Goal: Transaction & Acquisition: Purchase product/service

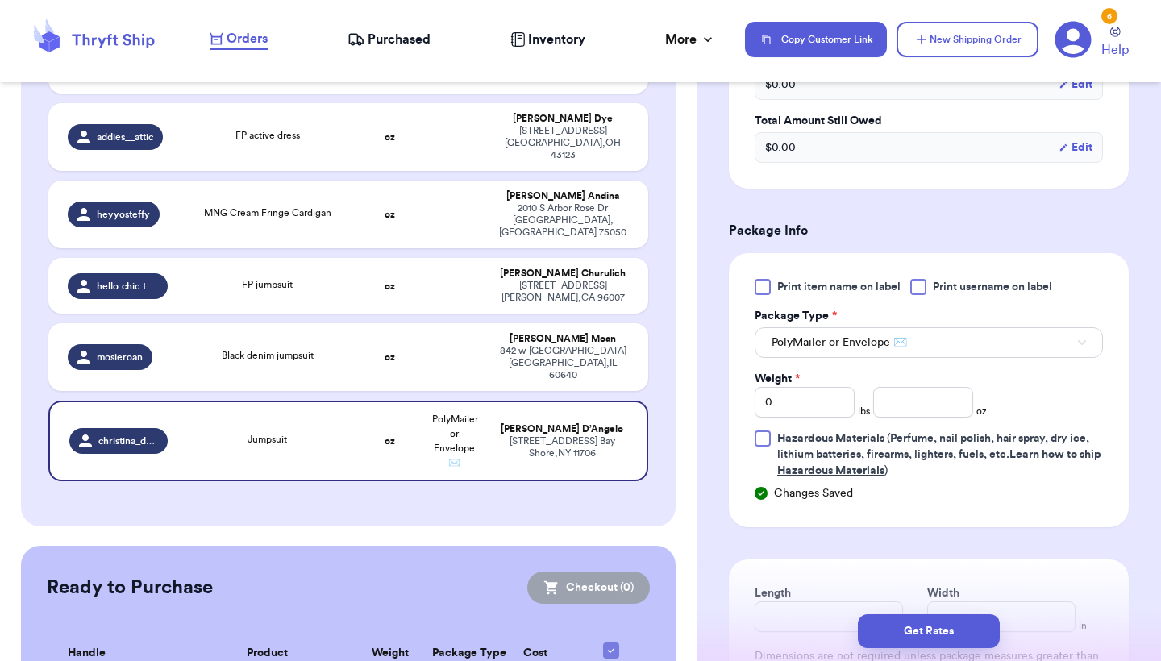
scroll to position [555, 0]
click at [841, 343] on span "PolyMailer or Envelope ✉️" at bounding box center [838, 342] width 135 height 16
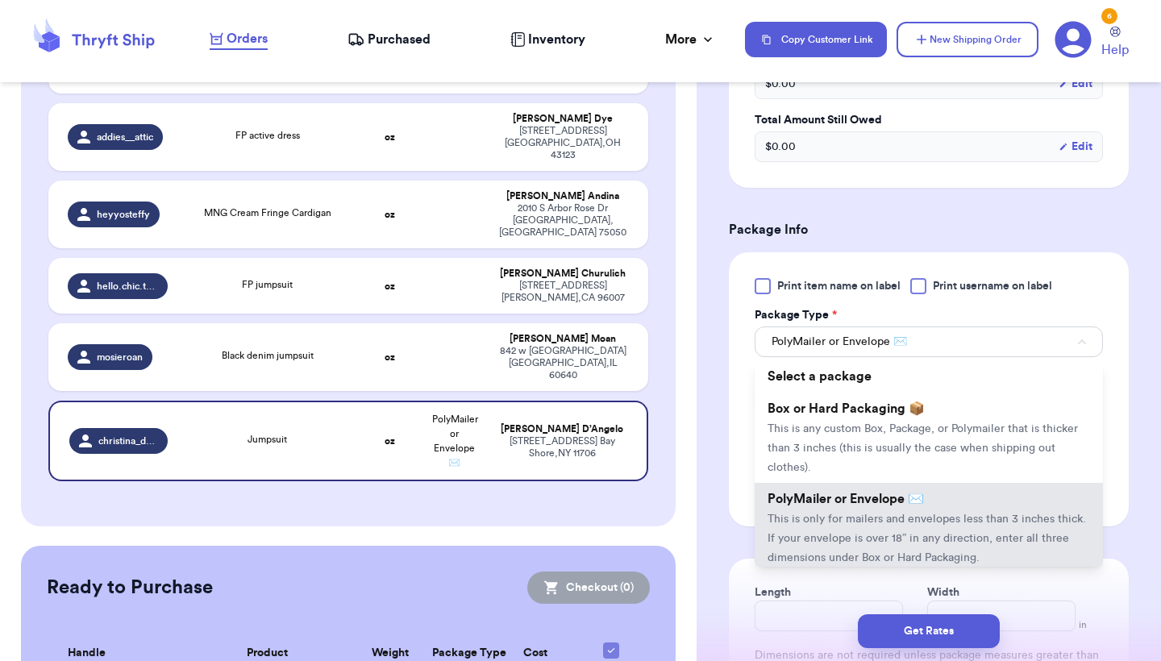
click at [841, 343] on span "PolyMailer or Envelope ✉️" at bounding box center [838, 342] width 135 height 16
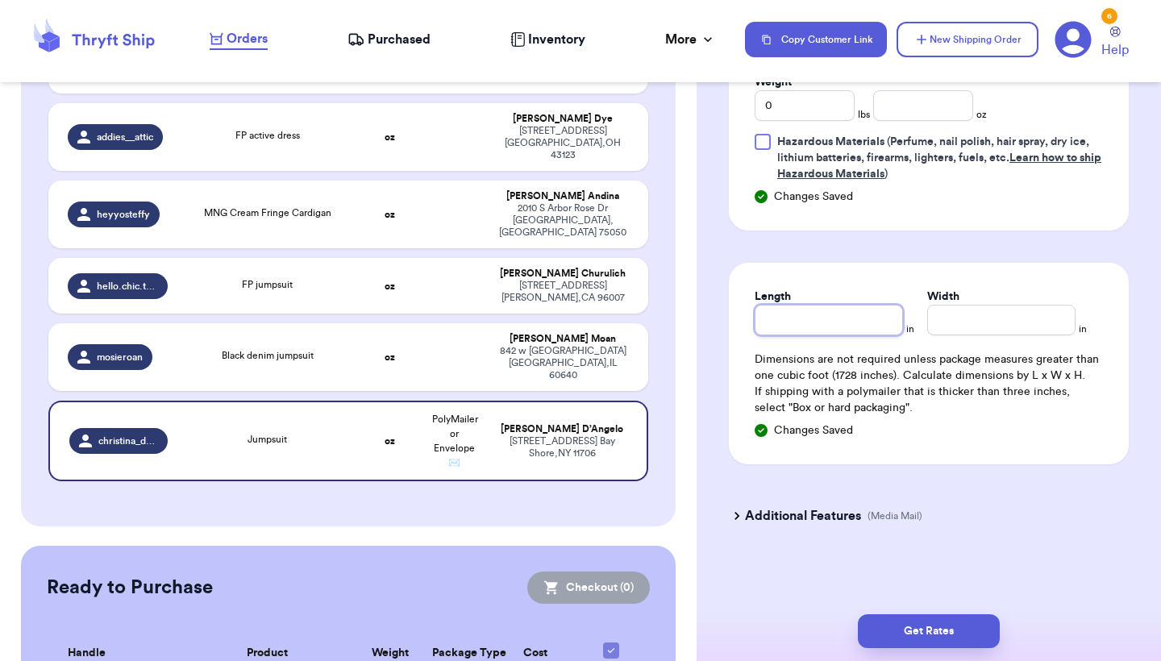
scroll to position [854, 0]
click at [825, 311] on input "Length" at bounding box center [828, 320] width 148 height 31
type input "1"
type input "11"
type input "9"
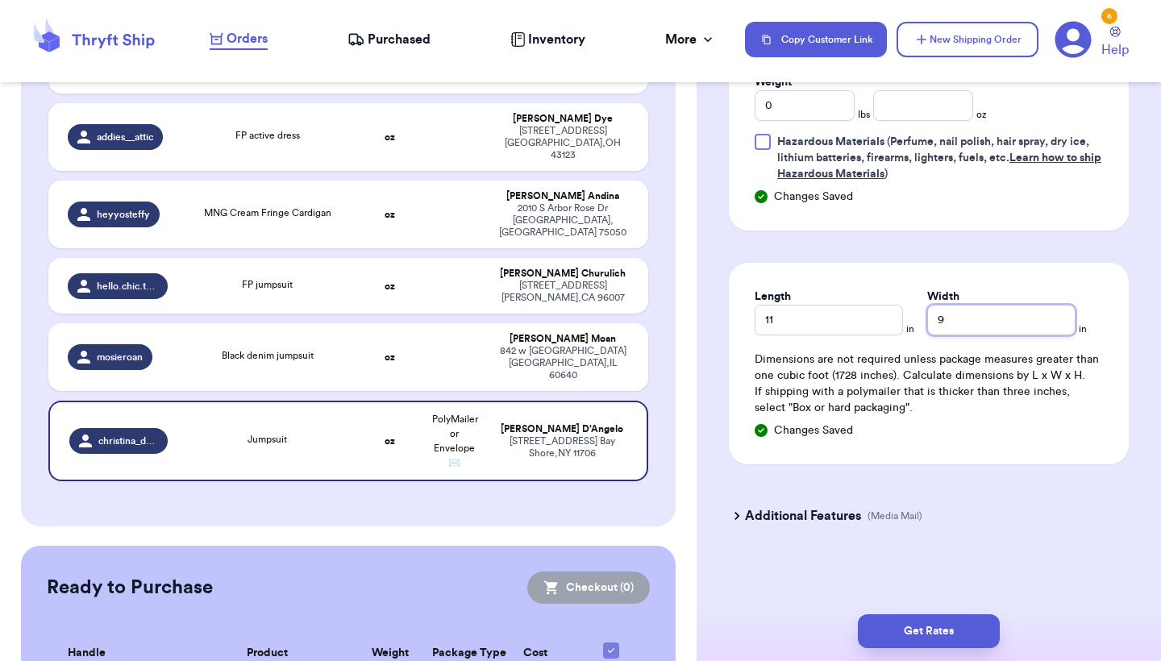
type input "9"
click at [829, 110] on input "0" at bounding box center [804, 105] width 100 height 31
type input "1"
type input "8"
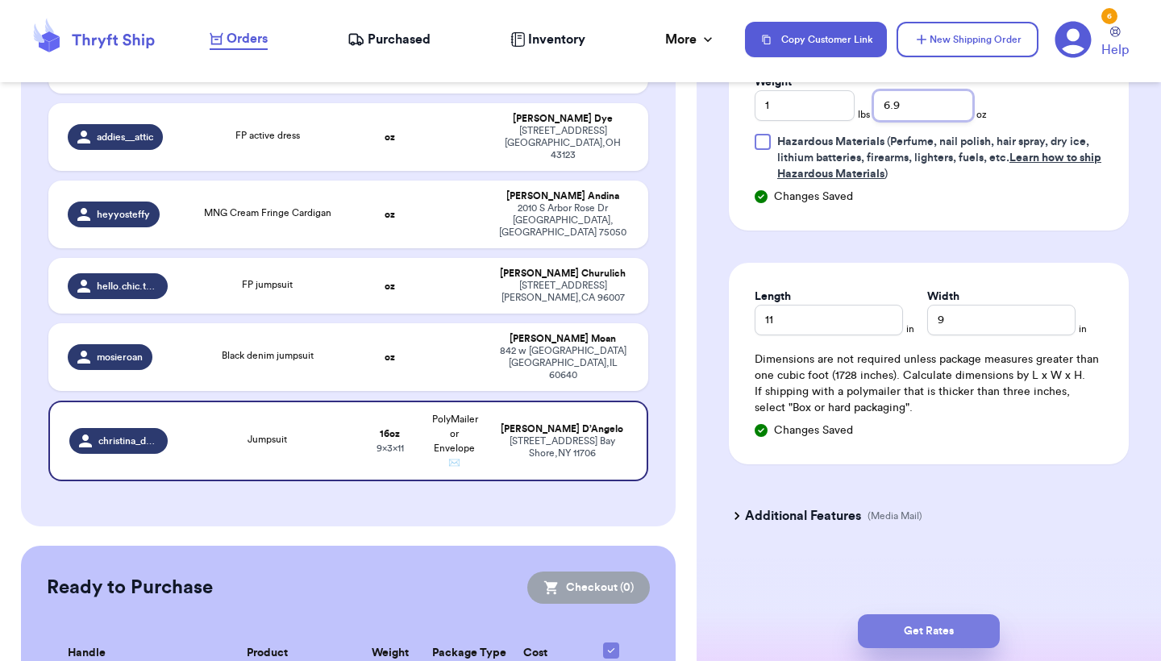
type input "6.9"
click at [966, 636] on button "Get Rates" at bounding box center [929, 631] width 142 height 34
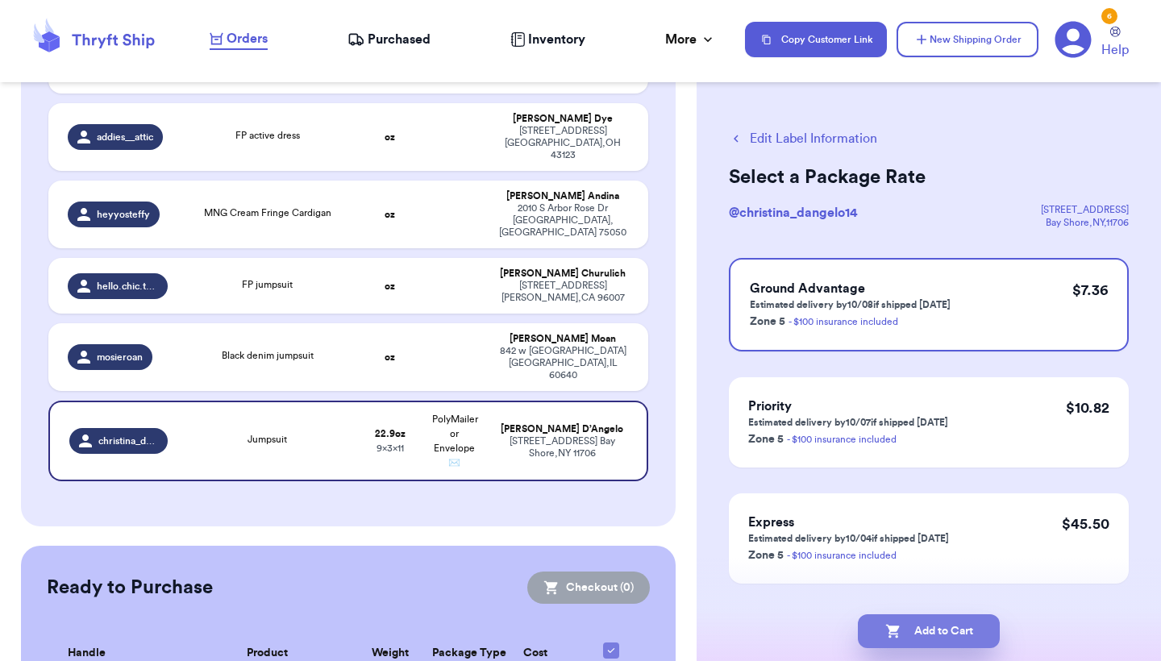
click at [888, 634] on icon "button" at bounding box center [892, 632] width 14 height 14
checkbox input "true"
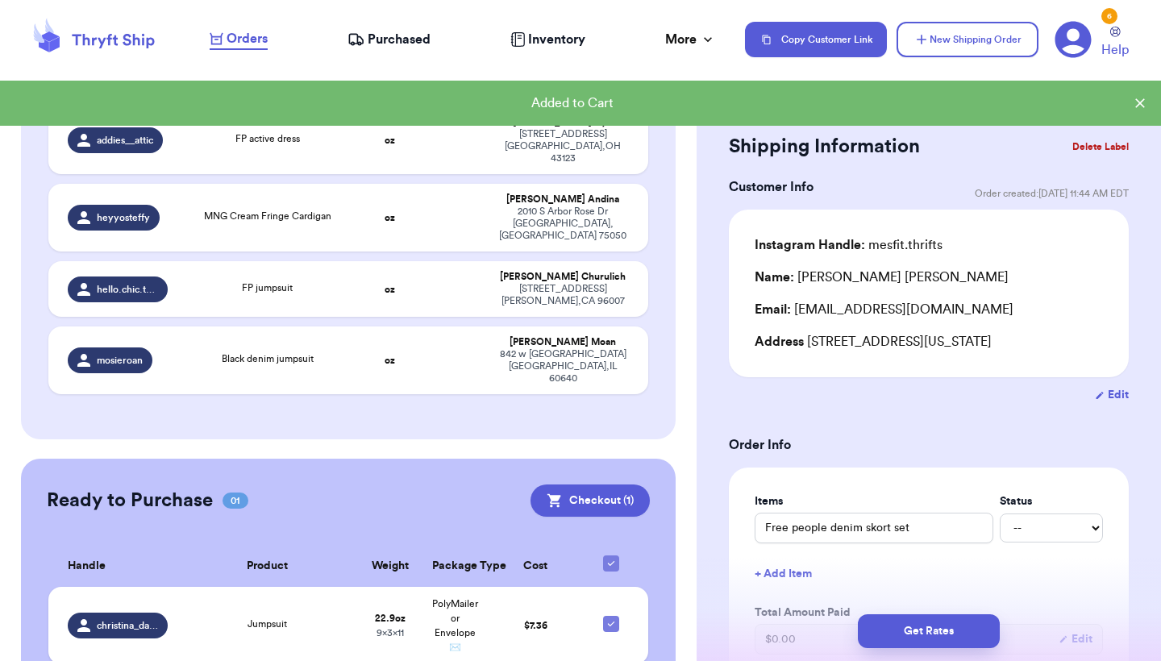
scroll to position [505, 0]
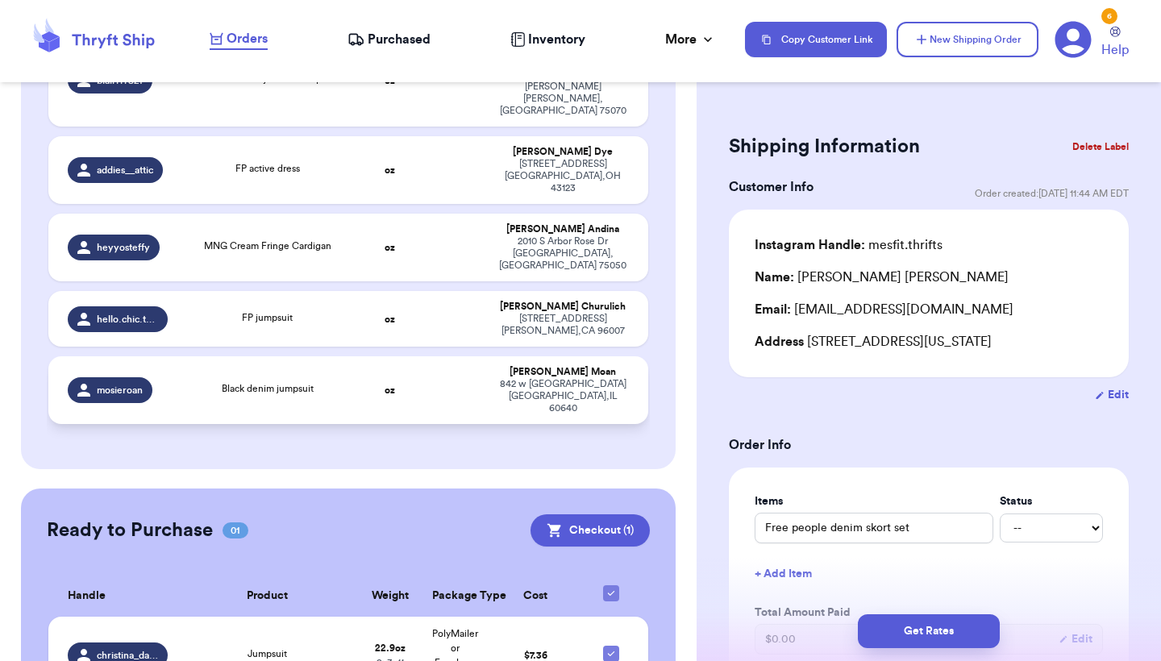
click at [412, 356] on td "oz" at bounding box center [390, 390] width 64 height 68
type input "Black denim jumpsuit"
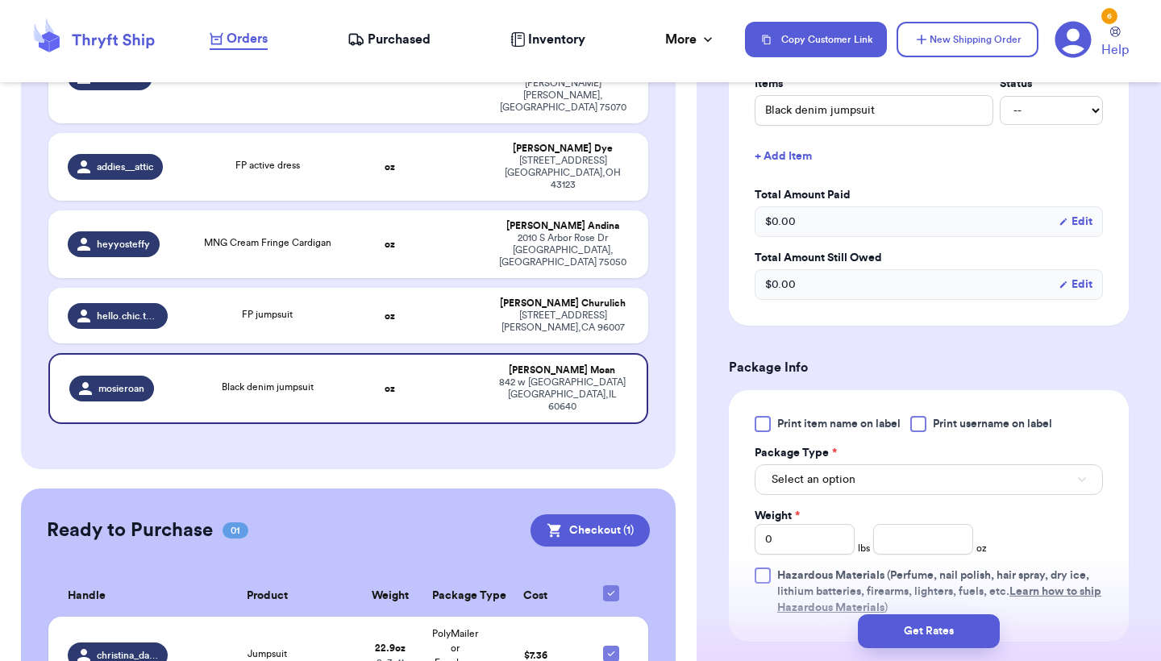
scroll to position [569, 0]
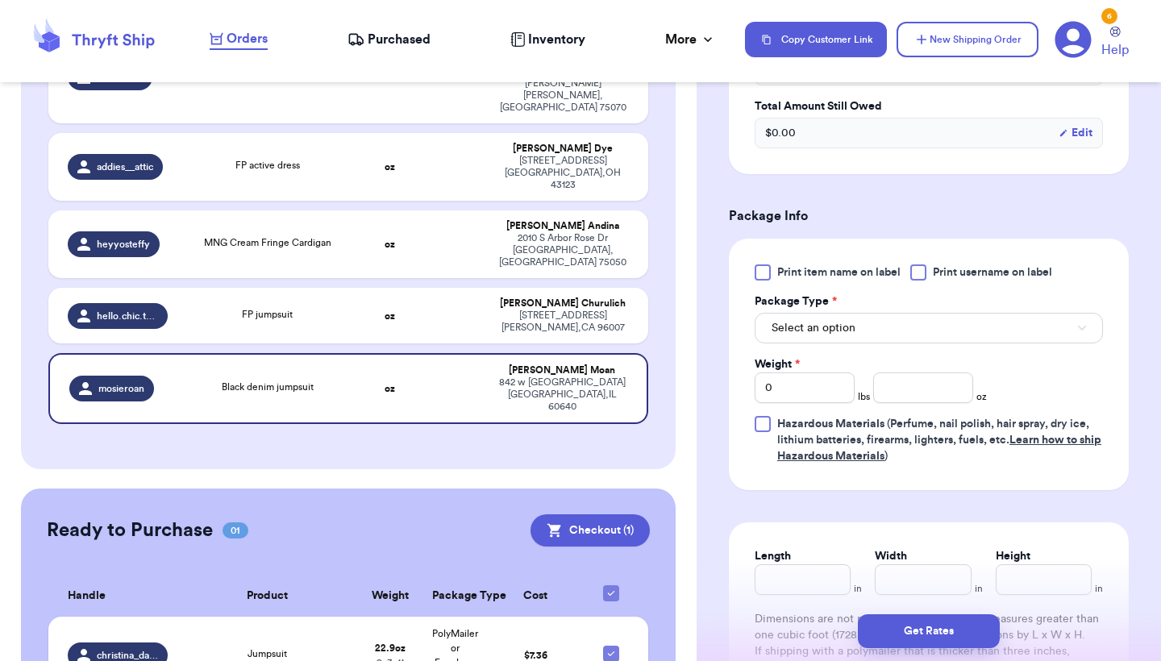
click at [895, 331] on button "Select an option" at bounding box center [928, 328] width 348 height 31
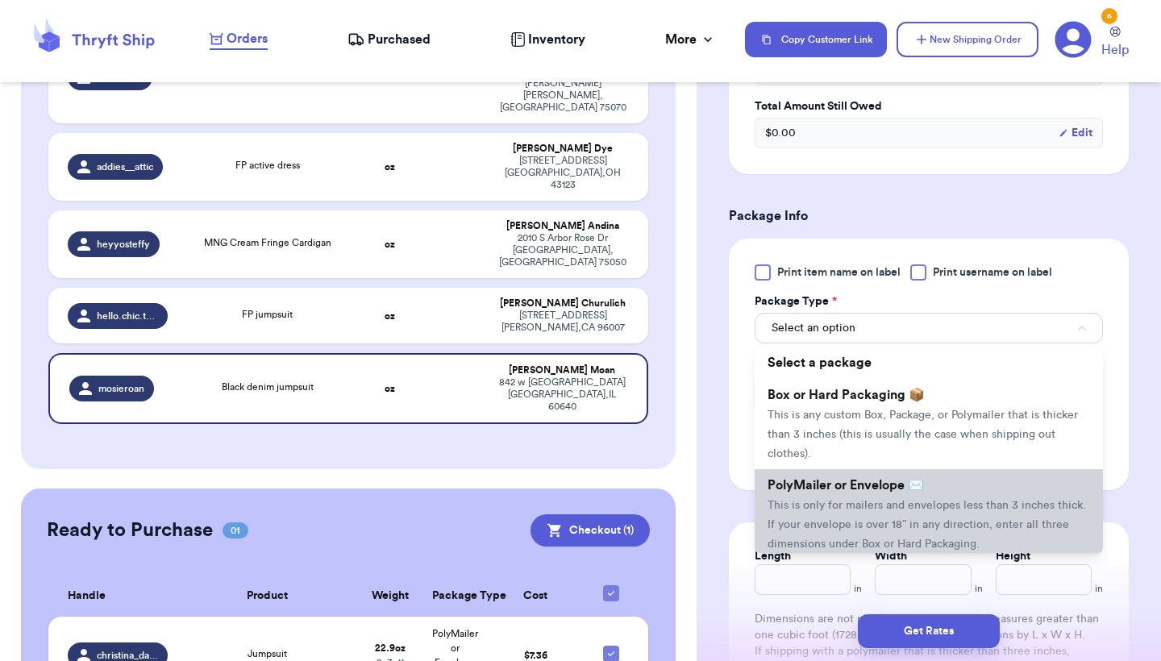
click at [875, 492] on span "PolyMailer or Envelope ✉️" at bounding box center [845, 485] width 156 height 13
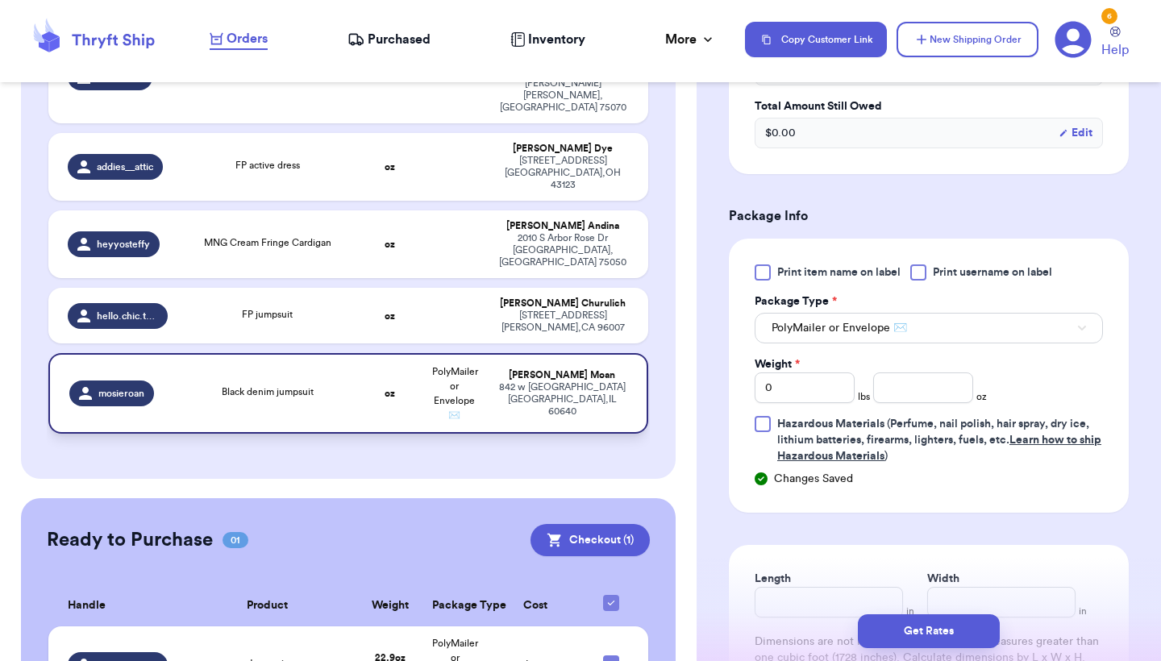
click at [547, 353] on td "[PERSON_NAME] [STREET_ADDRESS]" at bounding box center [567, 393] width 161 height 81
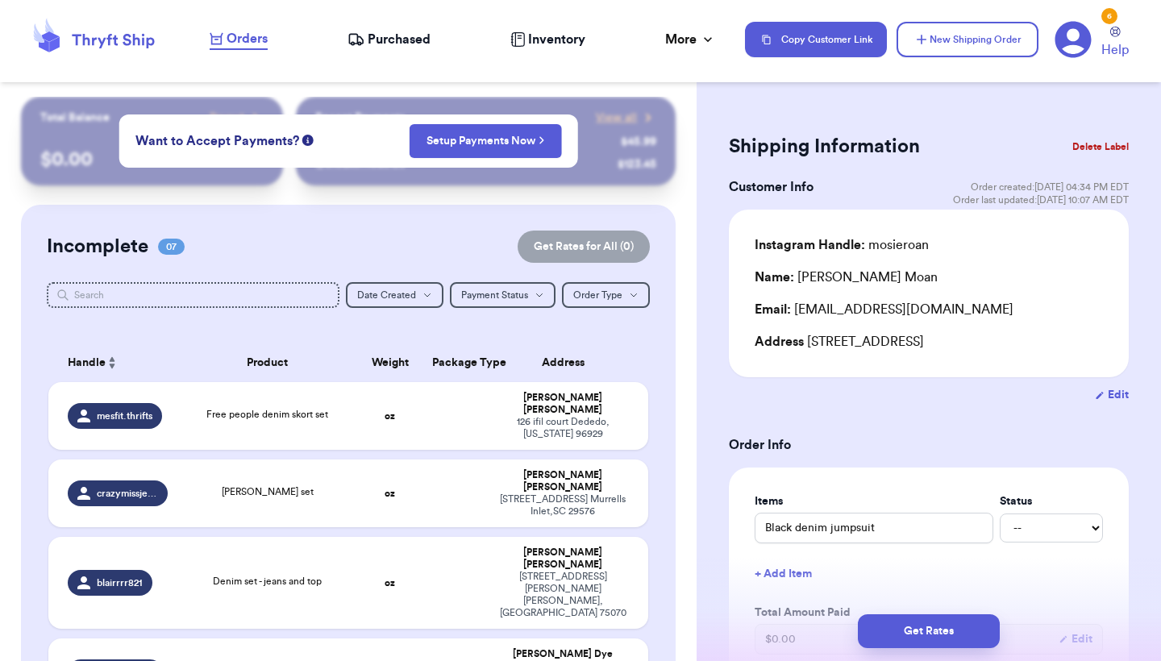
scroll to position [0, 0]
click at [1095, 143] on button "Delete Label" at bounding box center [1100, 146] width 69 height 35
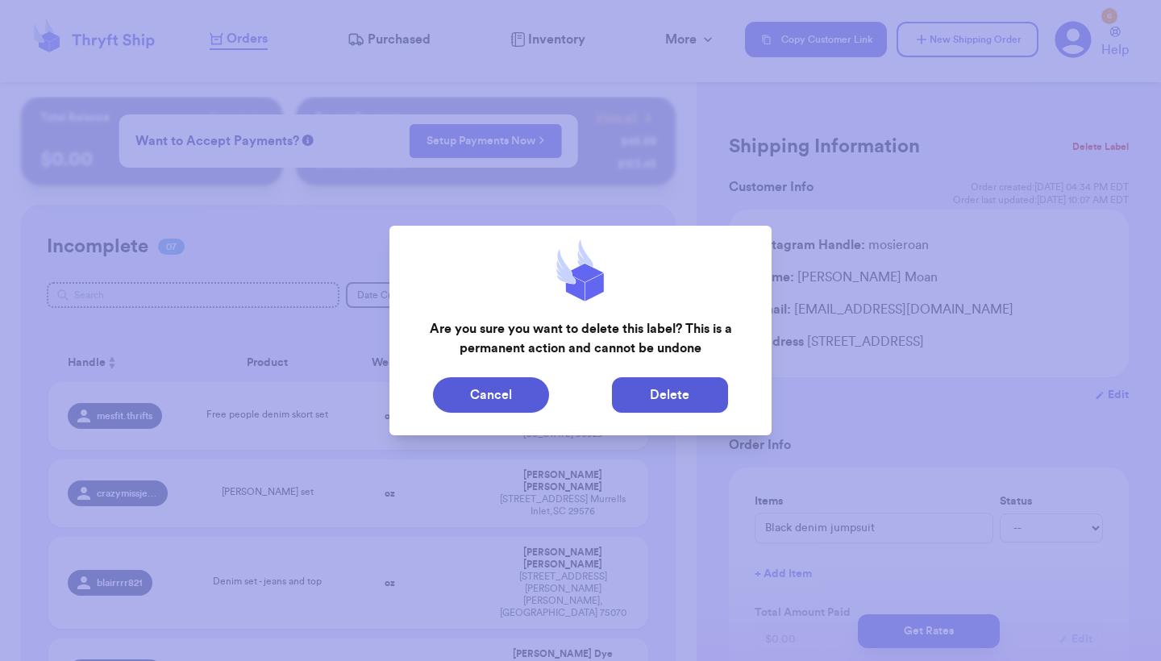
click at [641, 394] on button "Delete" at bounding box center [670, 394] width 116 height 35
type input "Free people denim skort set"
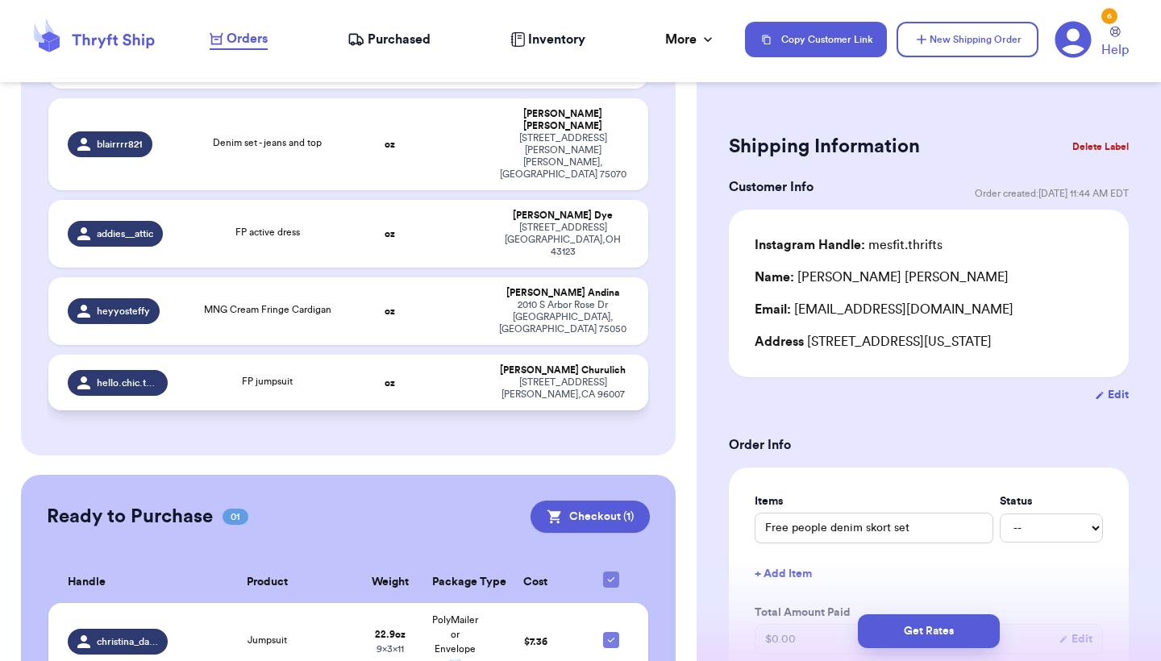
scroll to position [440, 0]
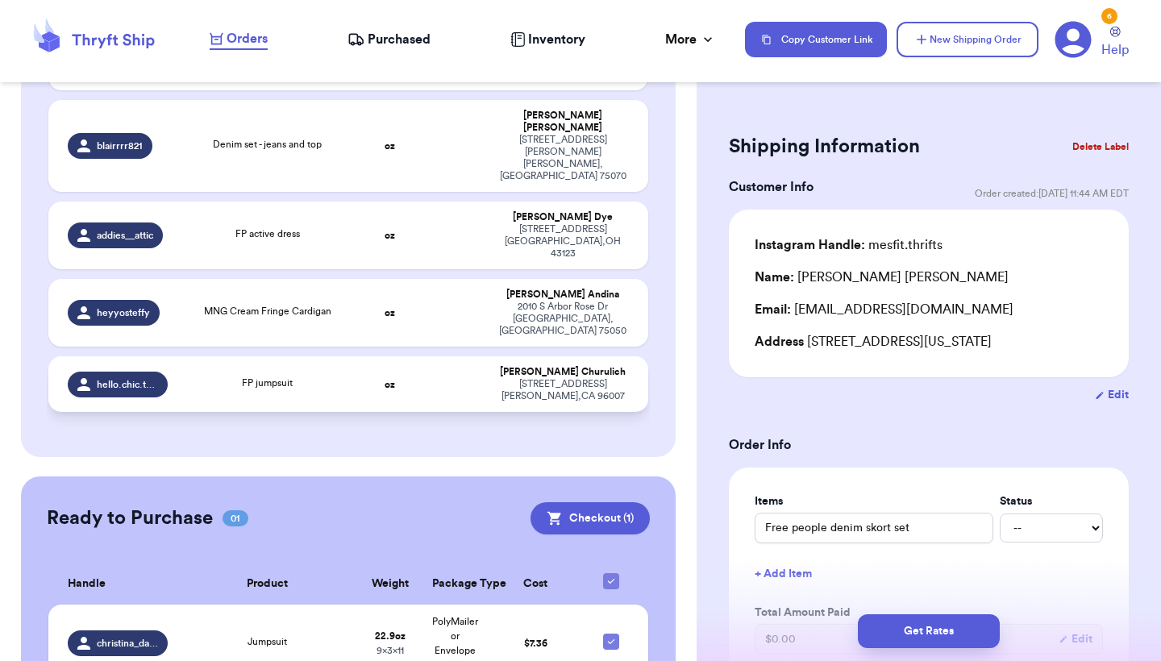
click at [380, 356] on td "oz" at bounding box center [390, 384] width 64 height 56
type input "FP jumpsuit"
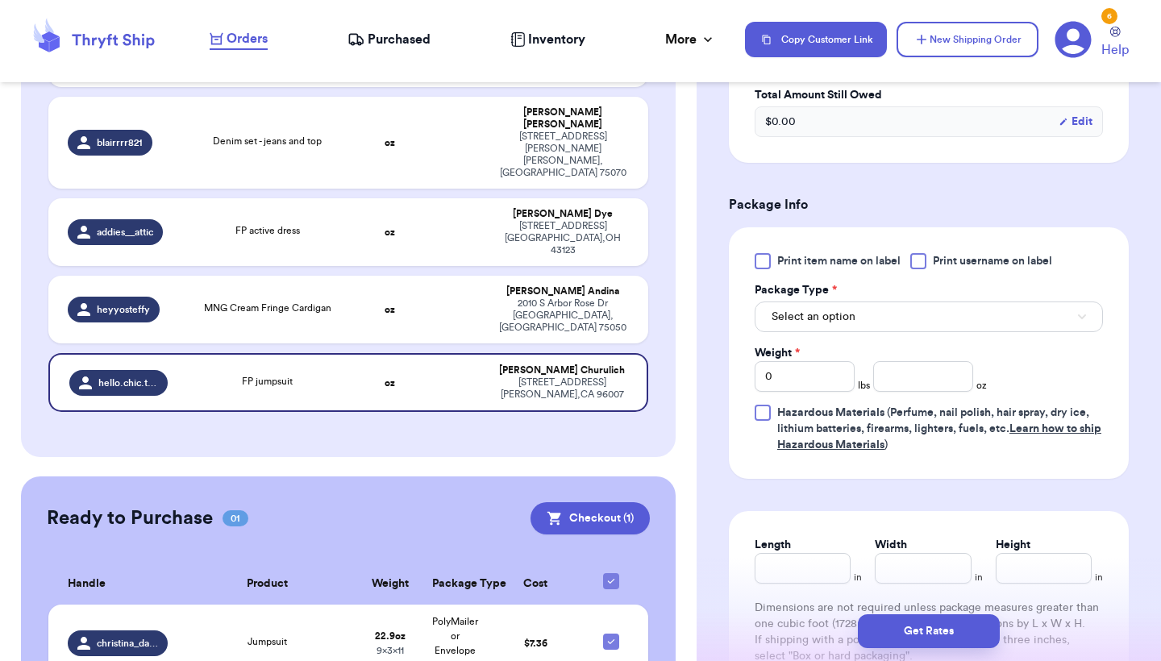
scroll to position [617, 0]
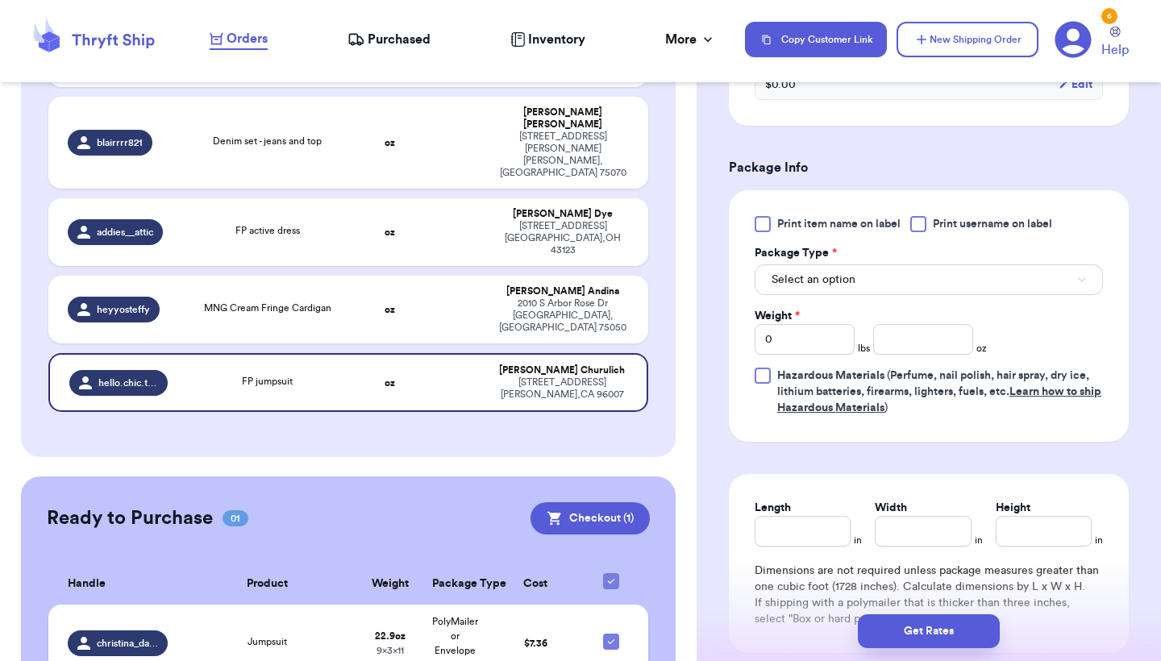
click at [580, 605] on td "$ 7.36" at bounding box center [535, 643] width 97 height 77
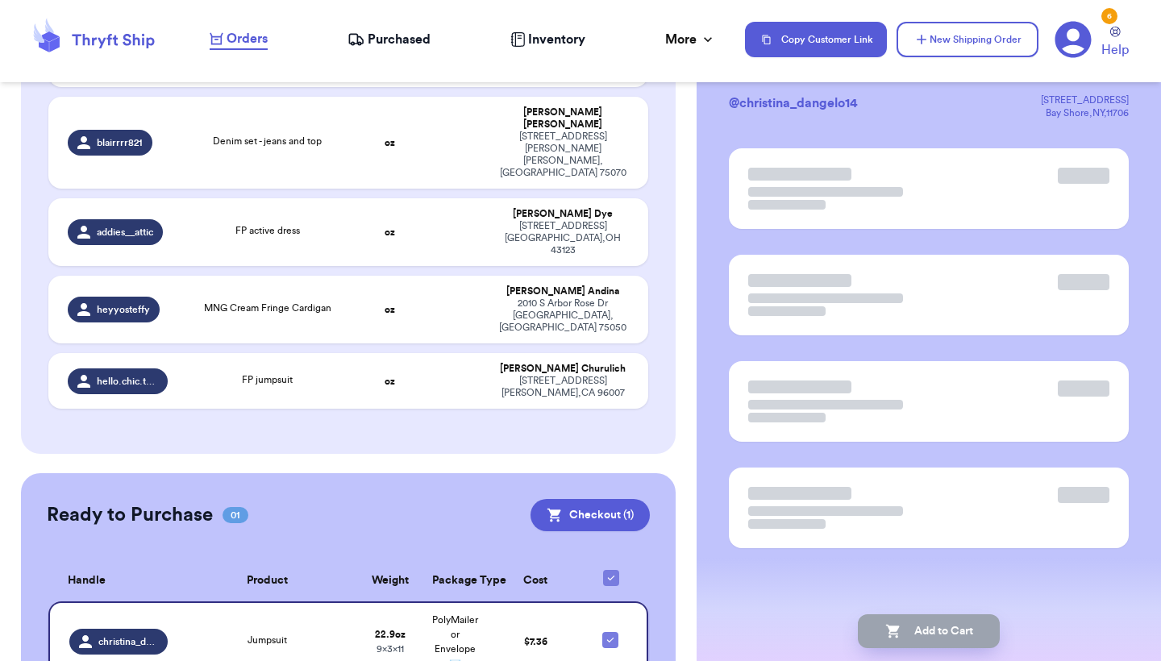
scroll to position [0, 0]
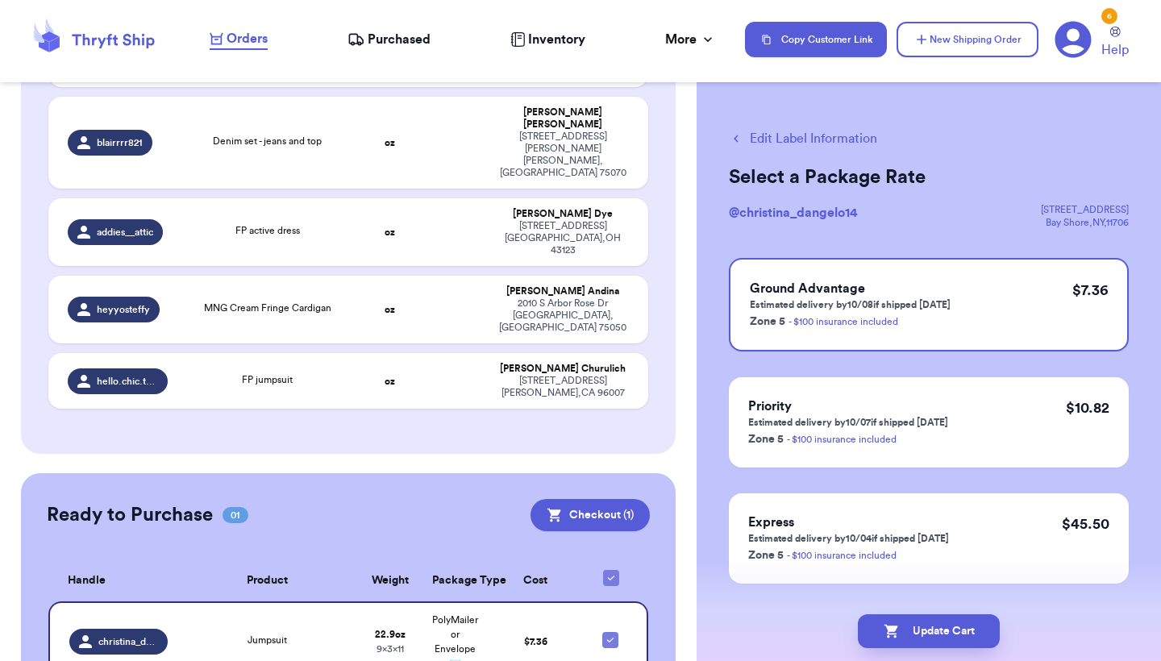
click at [827, 135] on button "Edit Label Information" at bounding box center [803, 138] width 148 height 19
checkbox input "false"
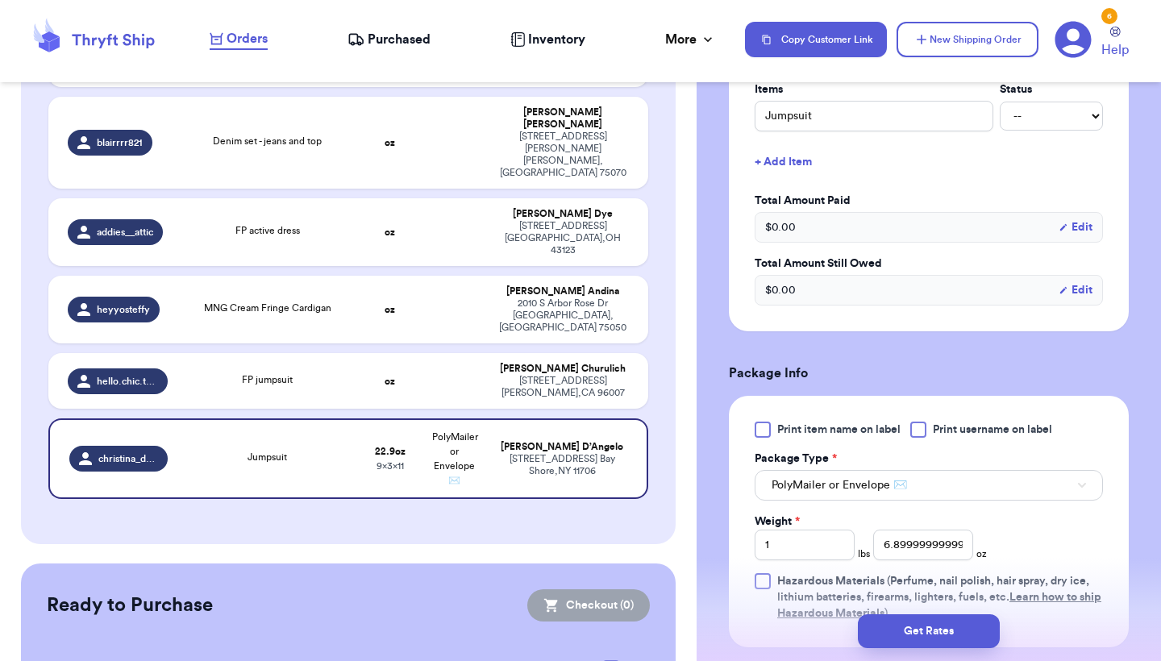
scroll to position [695, 0]
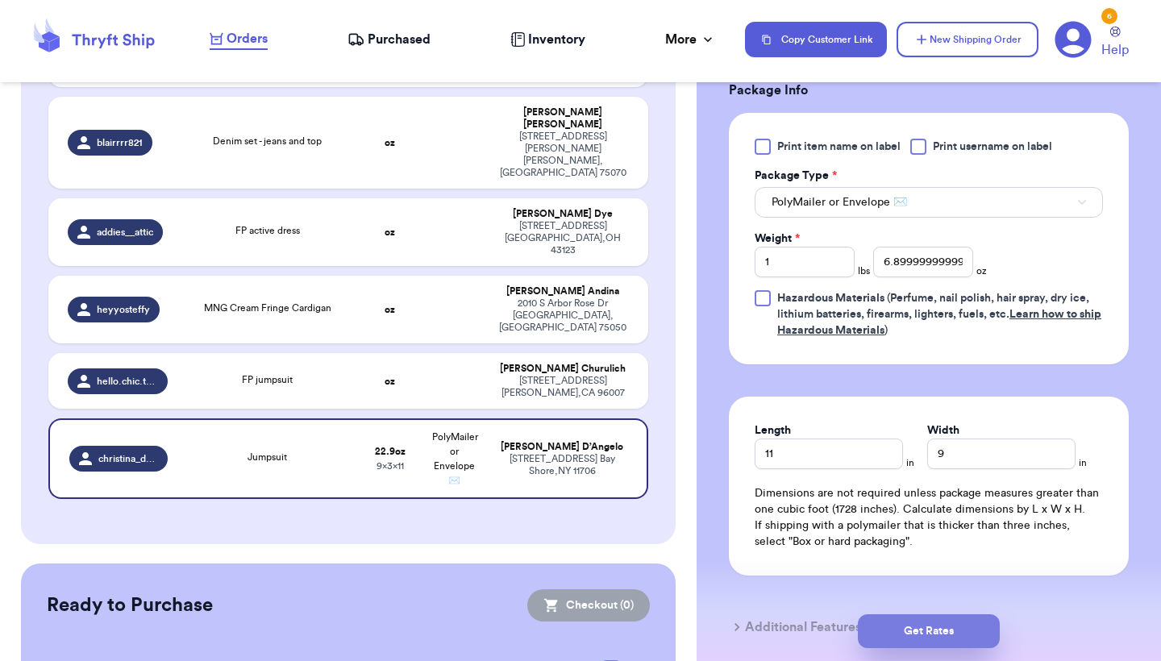
click at [951, 634] on button "Get Rates" at bounding box center [929, 631] width 142 height 34
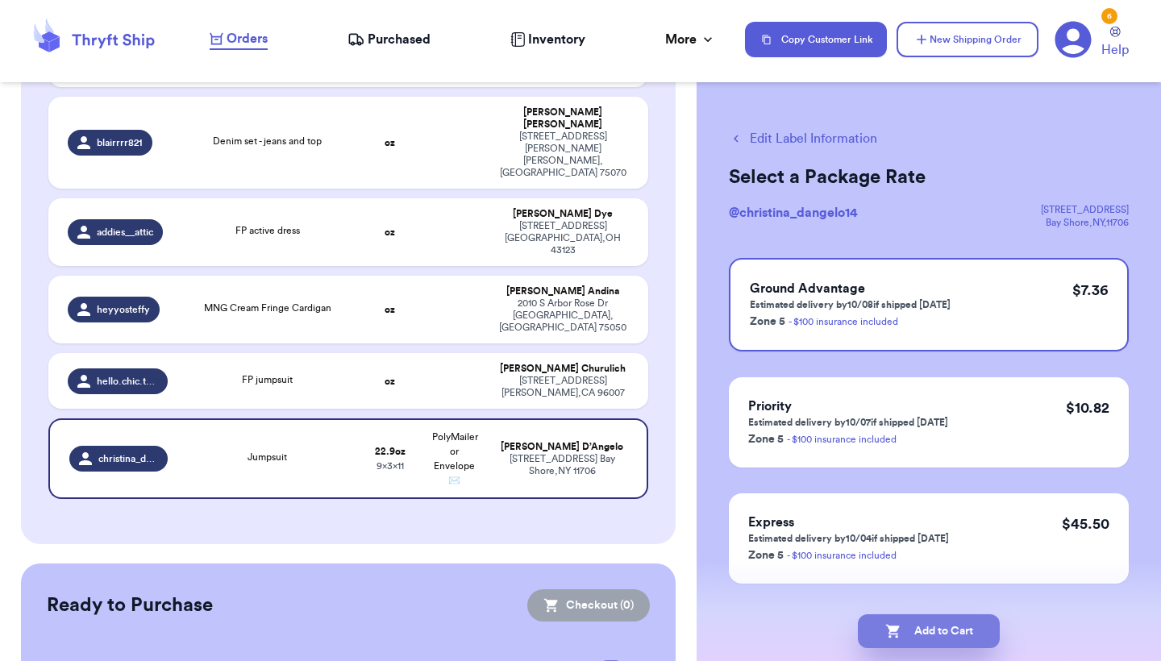
click at [900, 634] on icon "button" at bounding box center [893, 631] width 16 height 16
checkbox input "true"
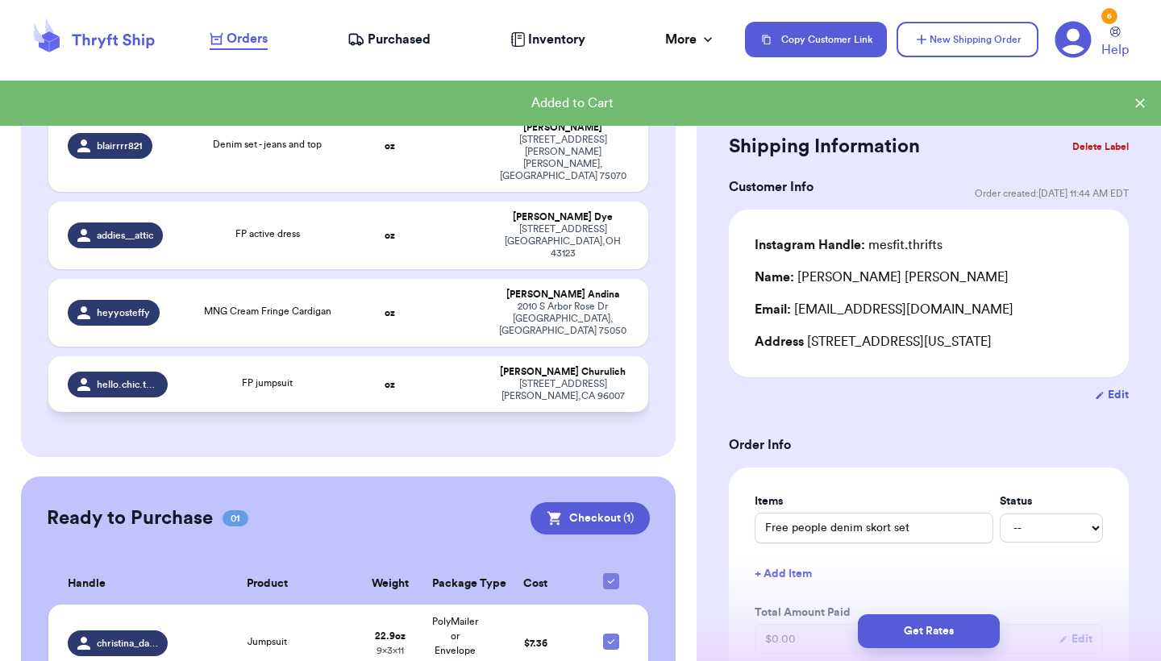
click at [402, 356] on td "oz" at bounding box center [390, 384] width 64 height 56
type input "FP jumpsuit"
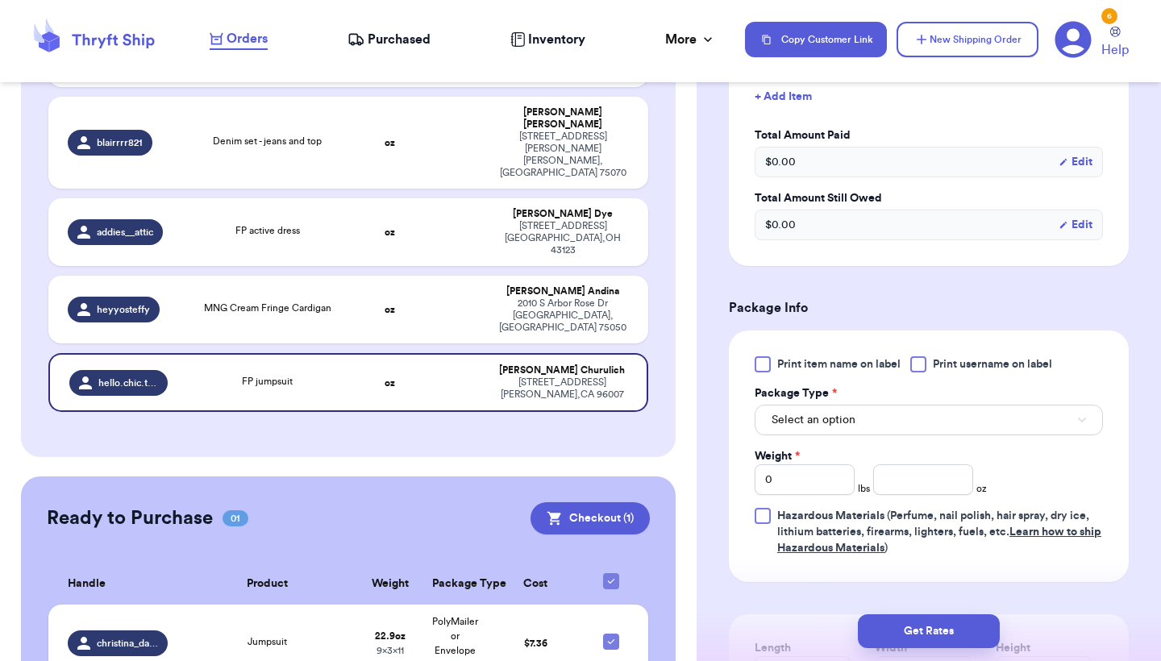
scroll to position [598, 0]
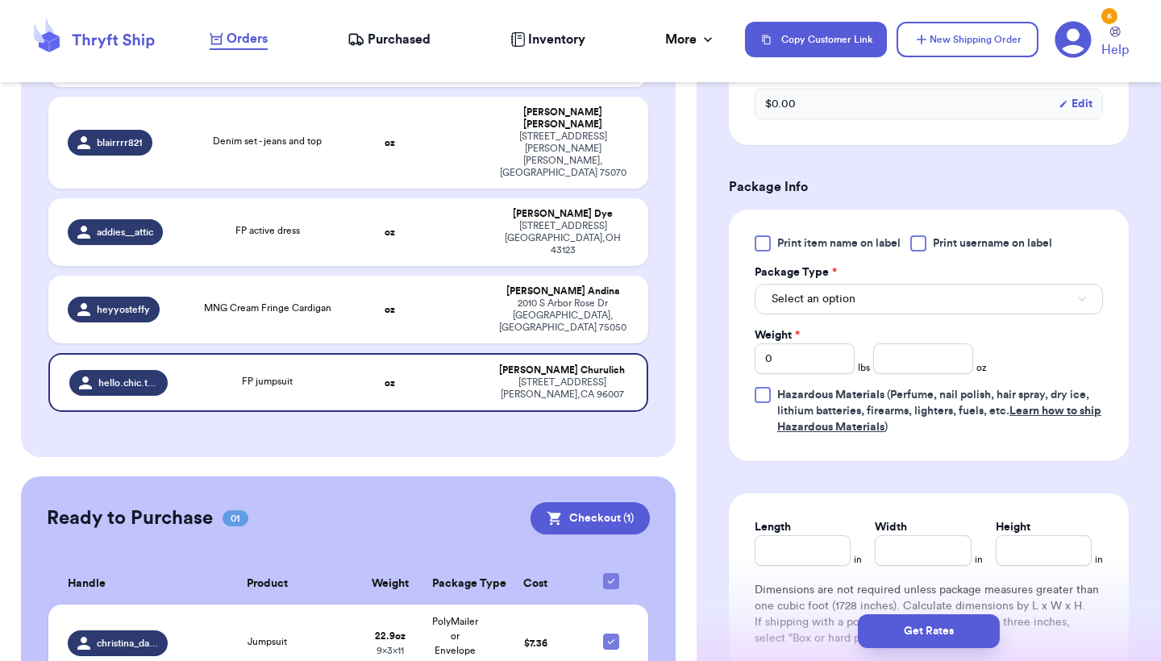
click at [871, 307] on button "Select an option" at bounding box center [928, 299] width 348 height 31
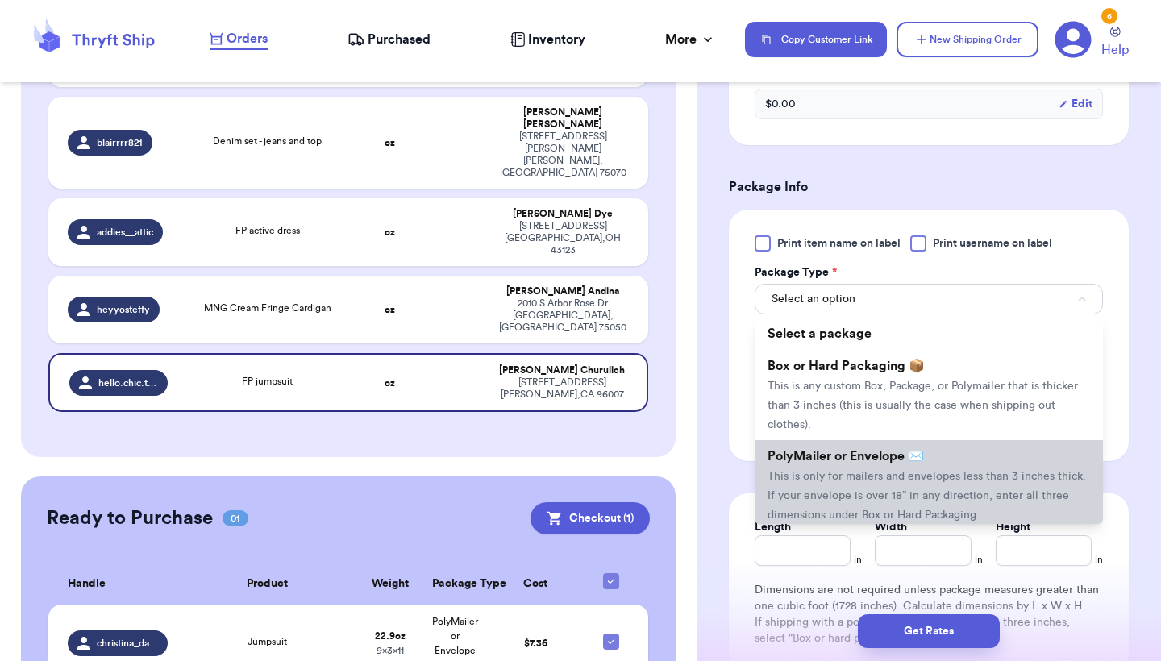
click at [842, 456] on span "PolyMailer or Envelope ✉️" at bounding box center [845, 456] width 156 height 13
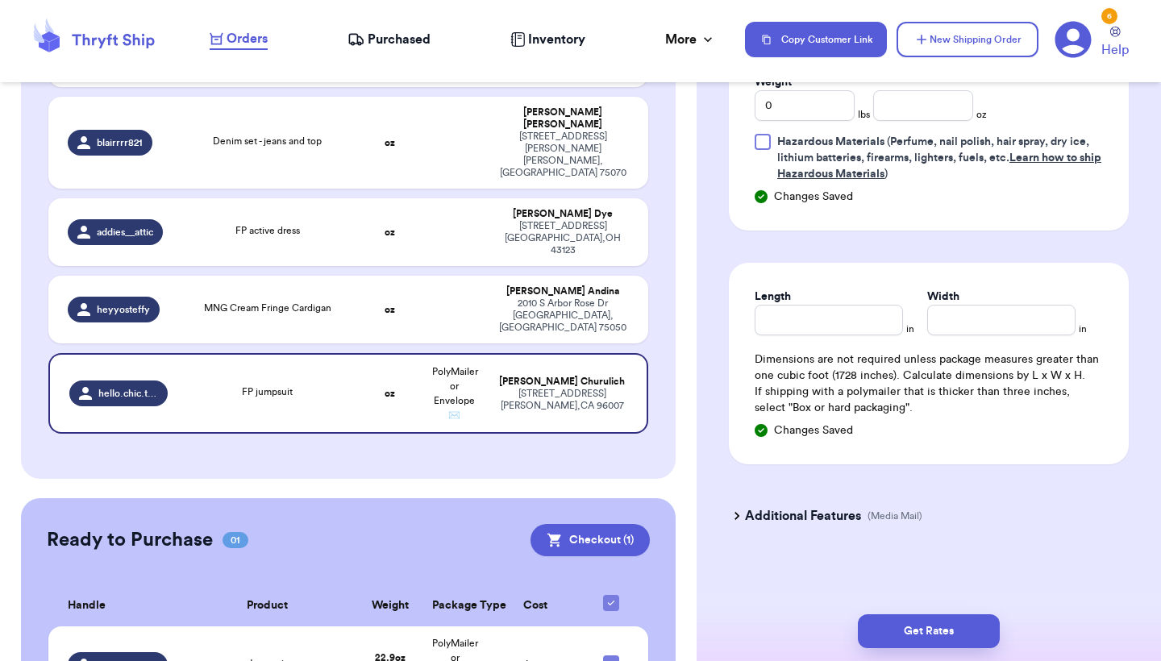
scroll to position [854, 0]
click at [835, 99] on input "0" at bounding box center [804, 105] width 100 height 31
type input "1"
type input "6.3"
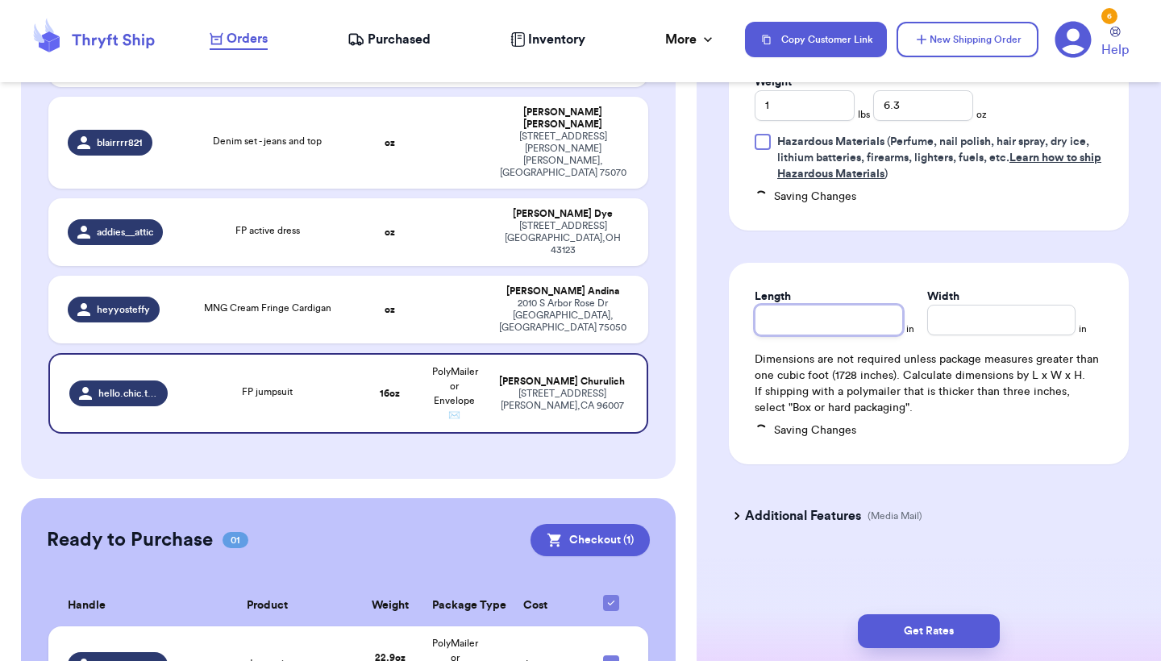
click at [814, 320] on input "Length" at bounding box center [828, 320] width 148 height 31
type input "11"
type input "10"
click at [912, 647] on button "Get Rates" at bounding box center [929, 631] width 142 height 34
click at [1016, 9] on header "Orders Purchased Inventory More Stats Completed Orders Payments Payouts Copy Cu…" at bounding box center [580, 41] width 1161 height 82
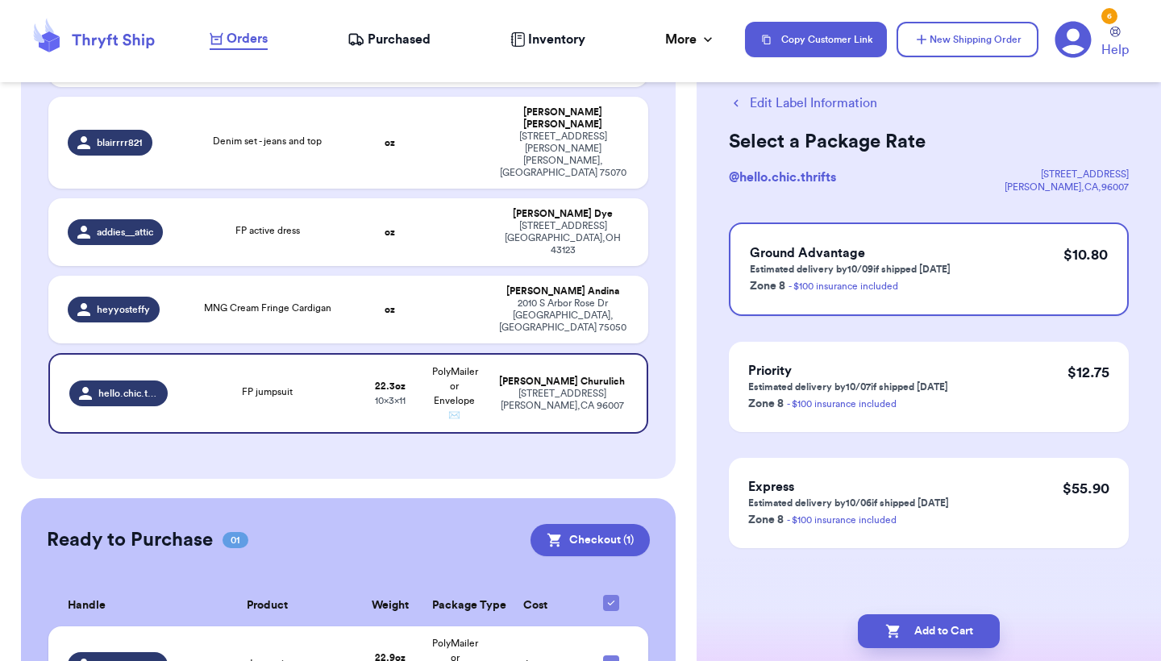
scroll to position [0, 0]
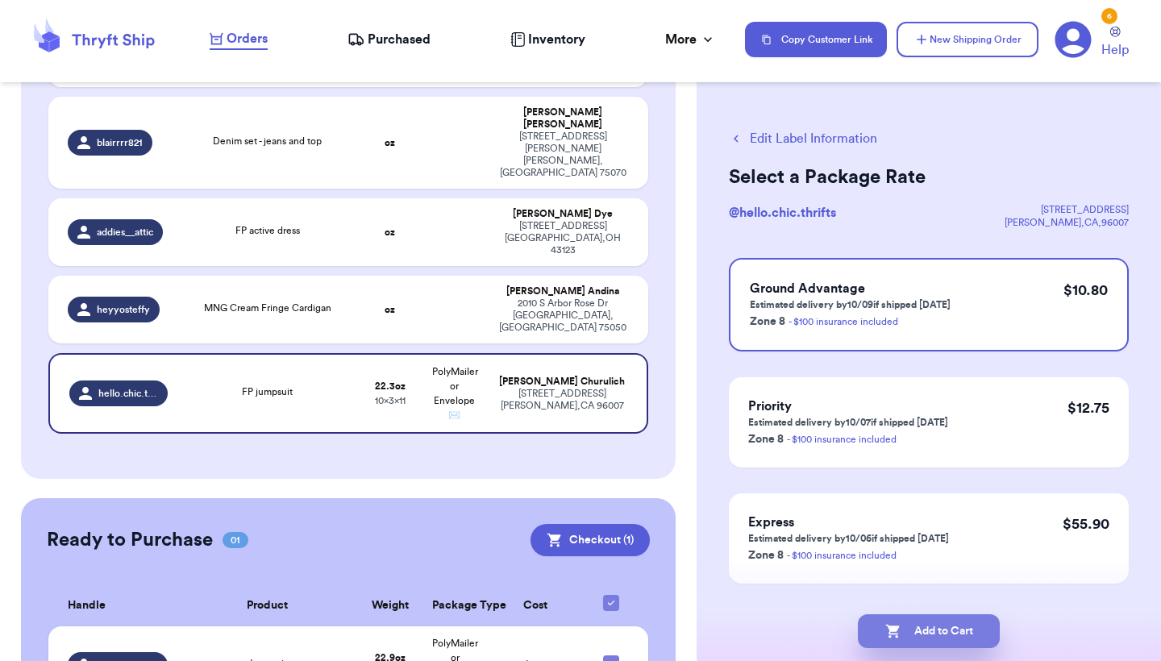
click at [954, 621] on button "Add to Cart" at bounding box center [929, 631] width 142 height 34
checkbox input "true"
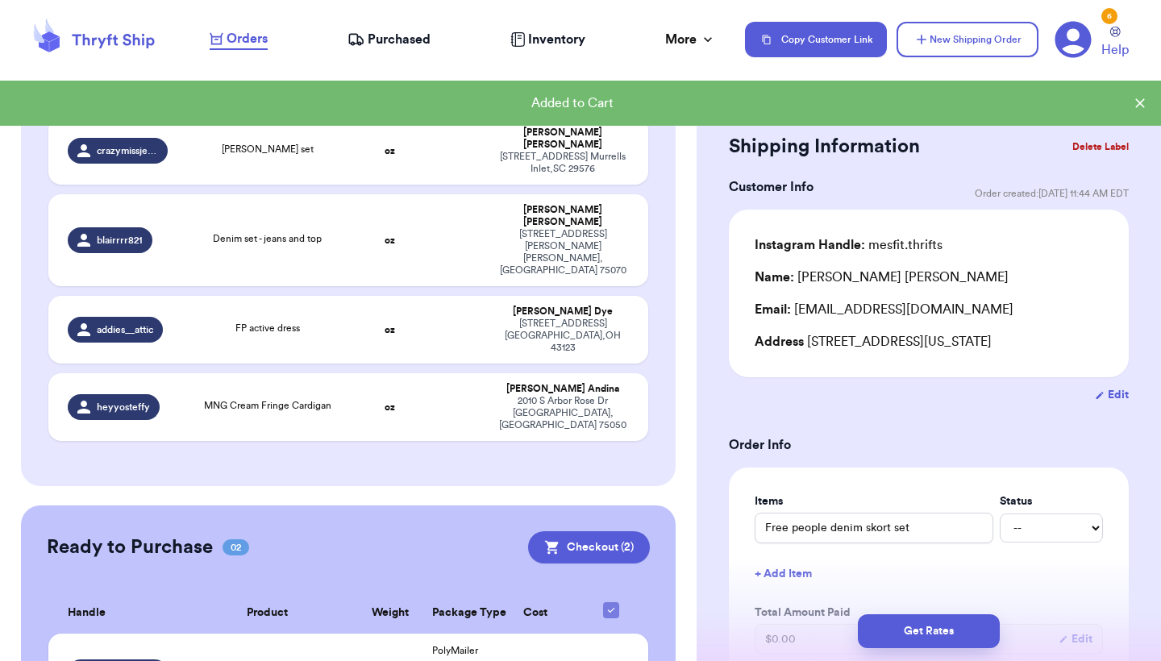
scroll to position [328, 0]
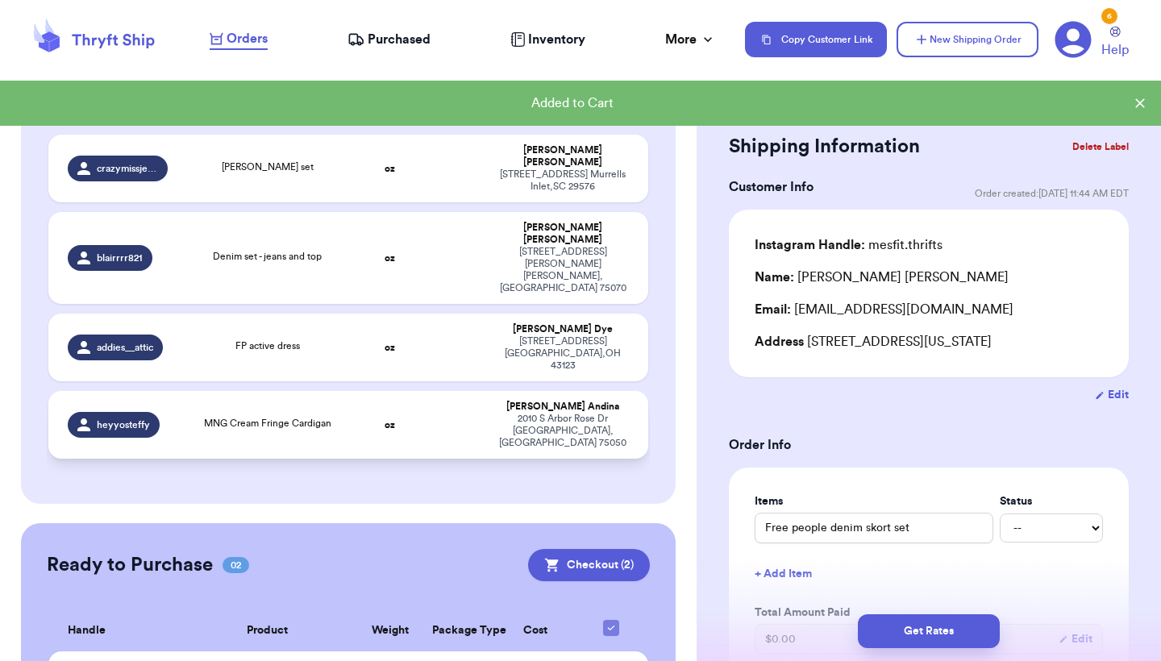
click at [418, 391] on td "oz" at bounding box center [390, 425] width 64 height 68
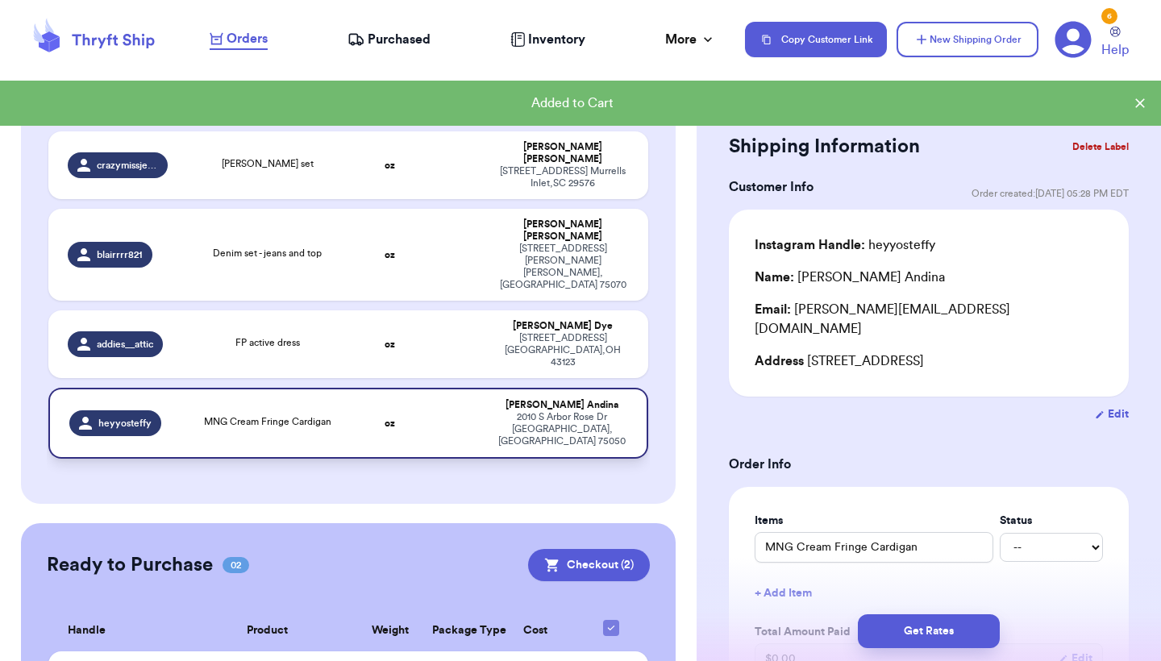
type input "MNG Cream Fringe Cardigan"
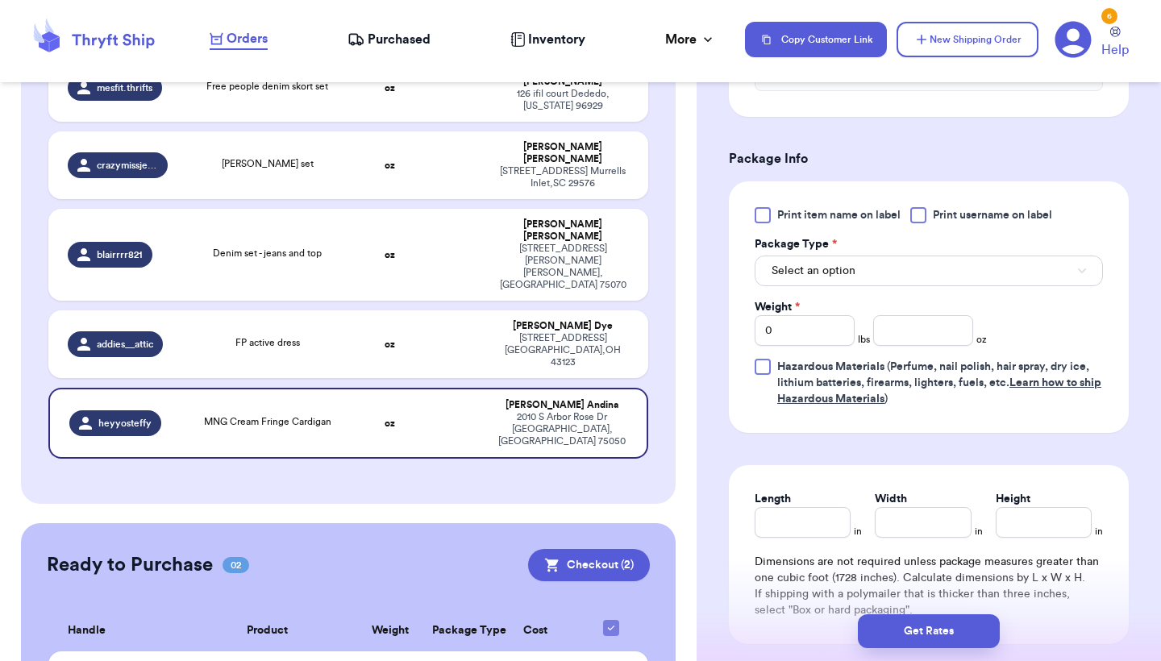
scroll to position [662, 0]
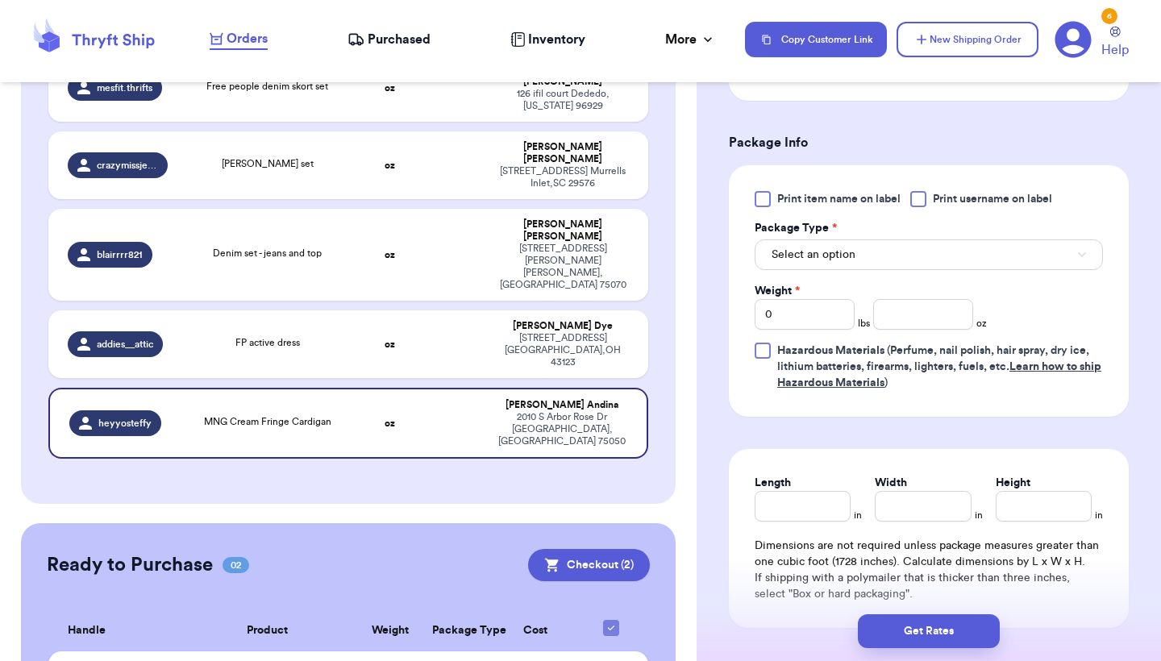
click at [908, 243] on button "Select an option" at bounding box center [928, 254] width 348 height 31
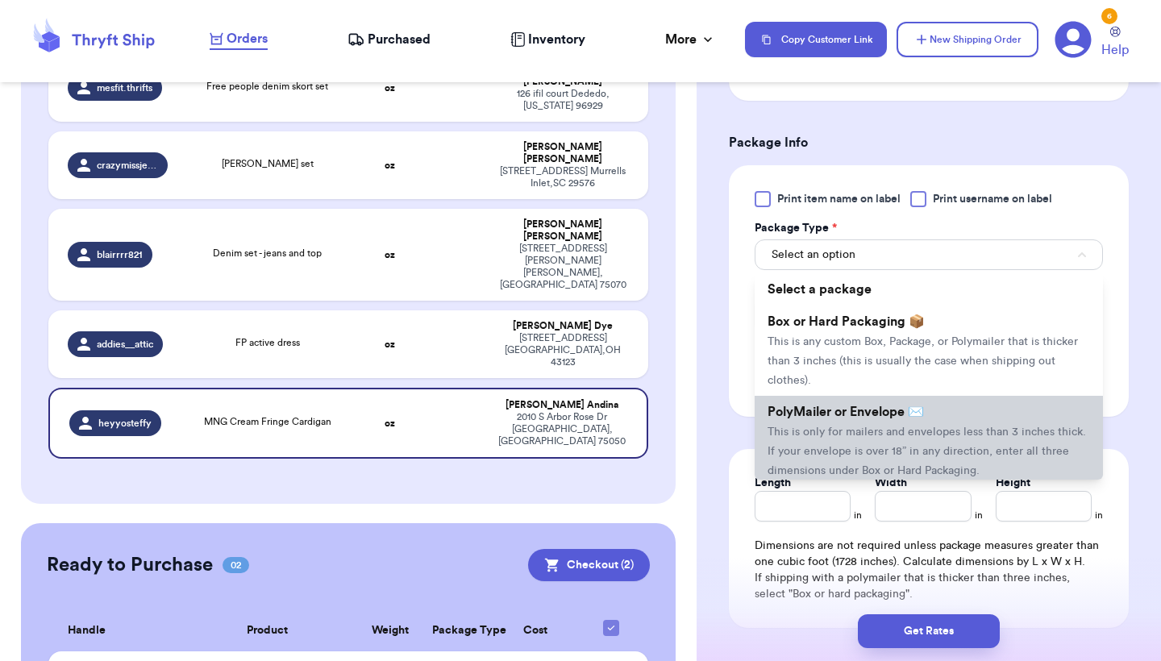
click at [833, 426] on span "This is only for mailers and envelopes less than 3 inches thick. If your envelo…" at bounding box center [926, 451] width 318 height 50
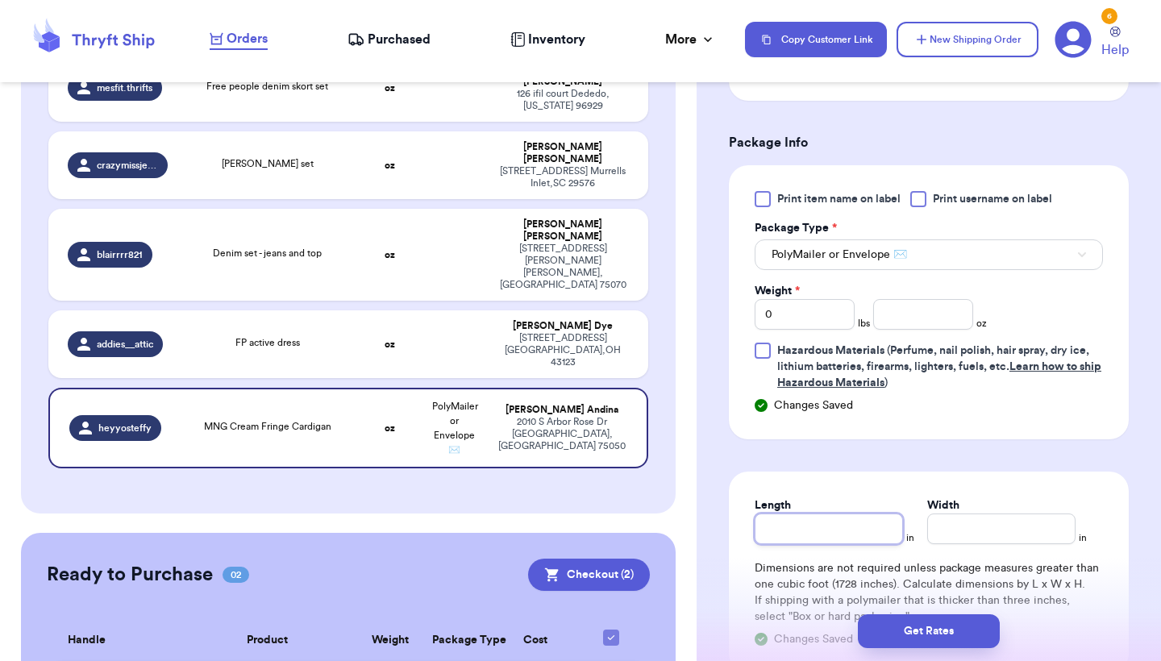
click at [775, 513] on input "Length" at bounding box center [828, 528] width 148 height 31
type input "1"
type input "12"
type input "1"
type input "12"
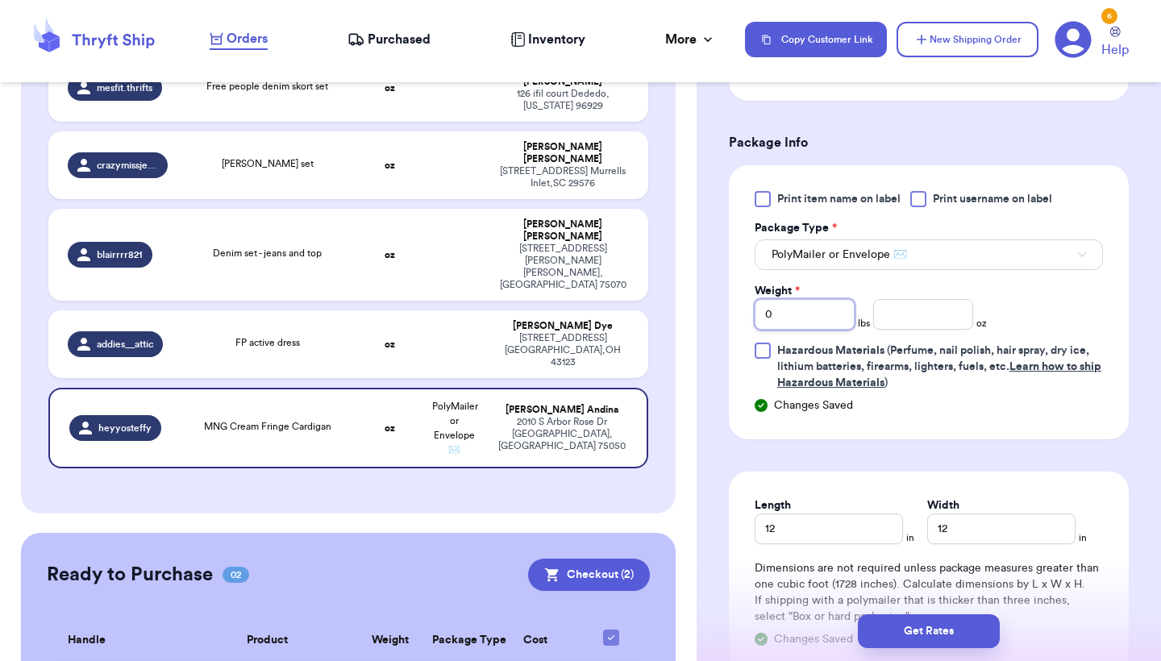
click at [812, 302] on input "0" at bounding box center [804, 314] width 100 height 31
type input "01"
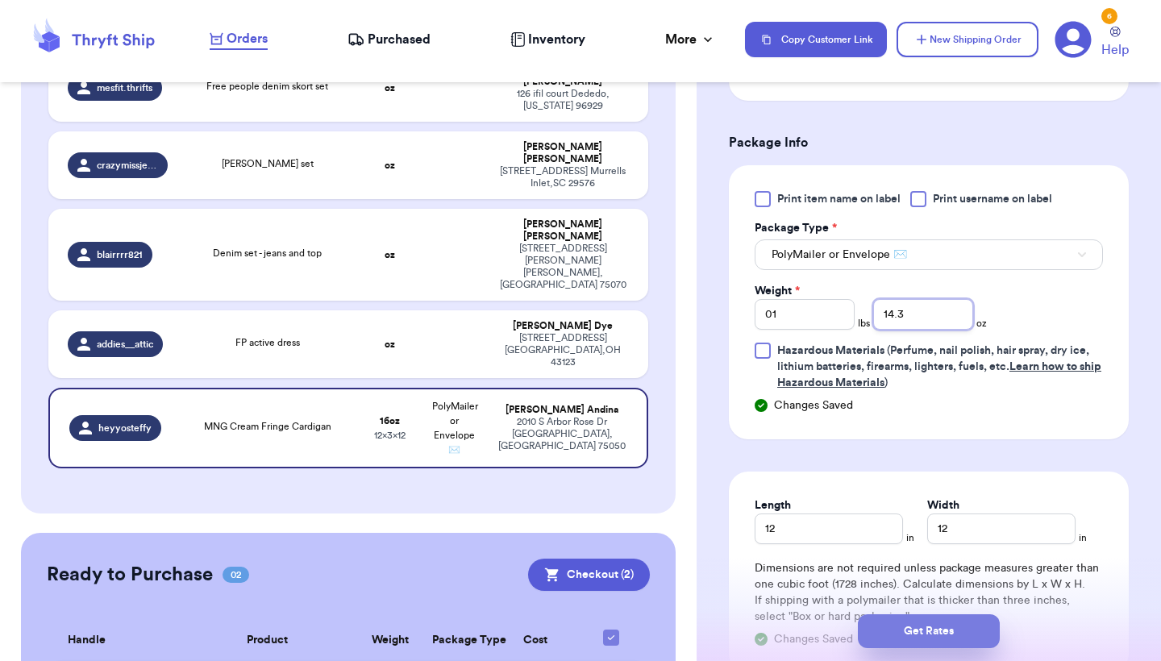
type input "14.3"
click at [968, 630] on button "Get Rates" at bounding box center [929, 631] width 142 height 34
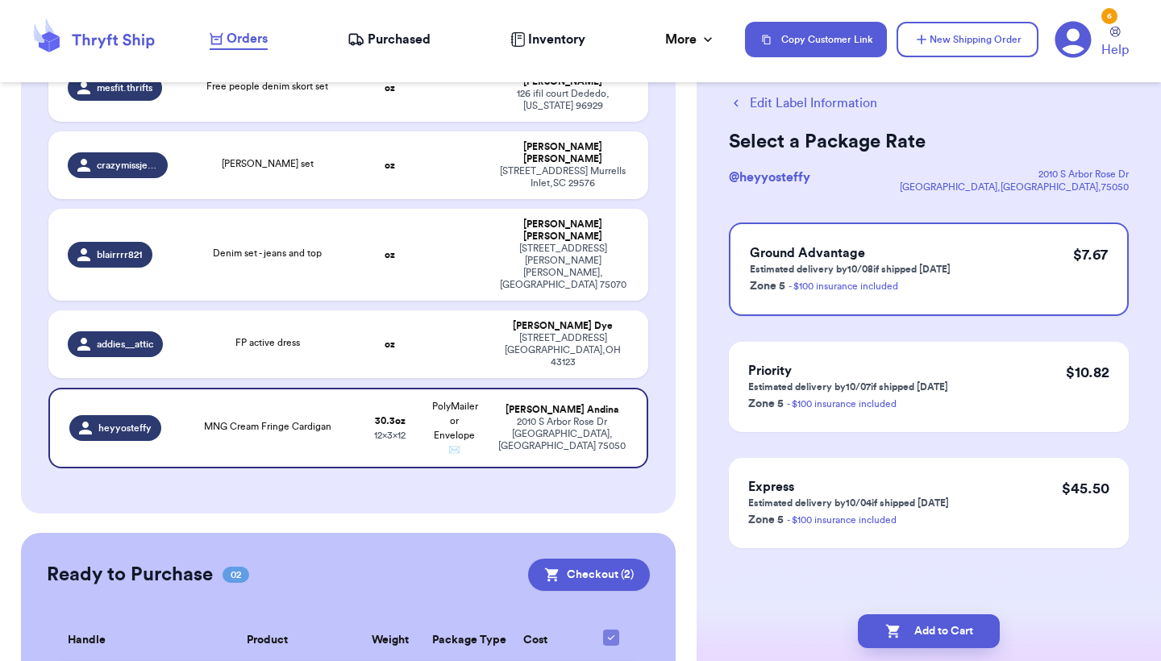
scroll to position [0, 0]
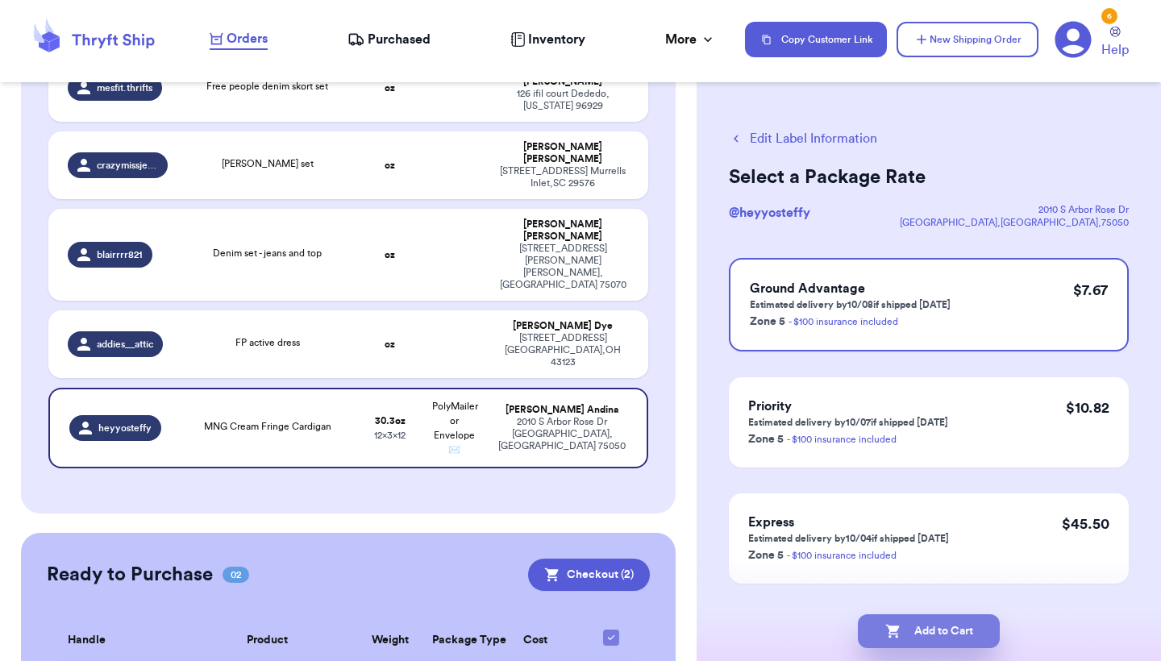
click at [900, 624] on icon "button" at bounding box center [893, 631] width 16 height 16
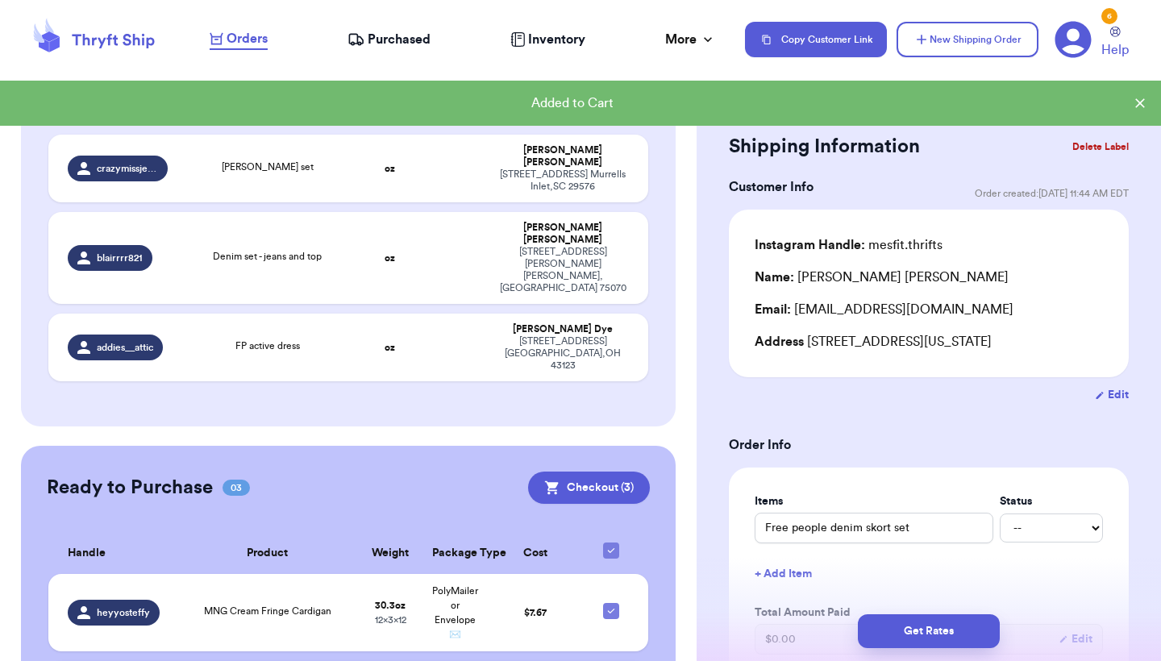
checkbox input "true"
click at [426, 314] on td at bounding box center [454, 348] width 64 height 68
type input "FP active dress"
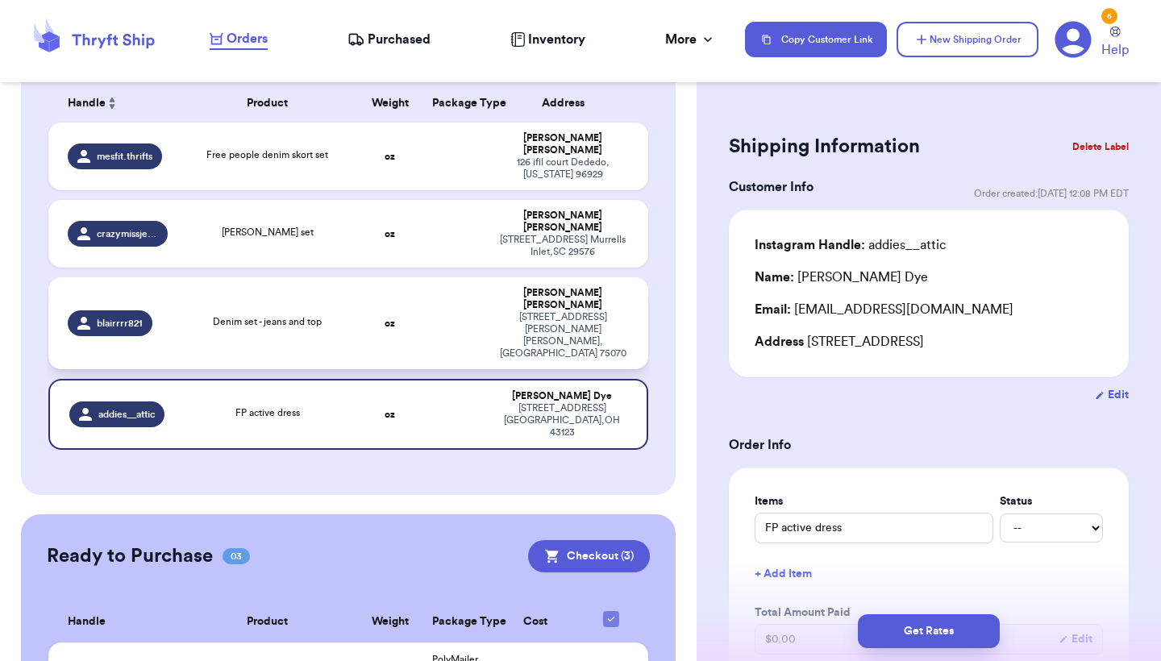
scroll to position [256, 0]
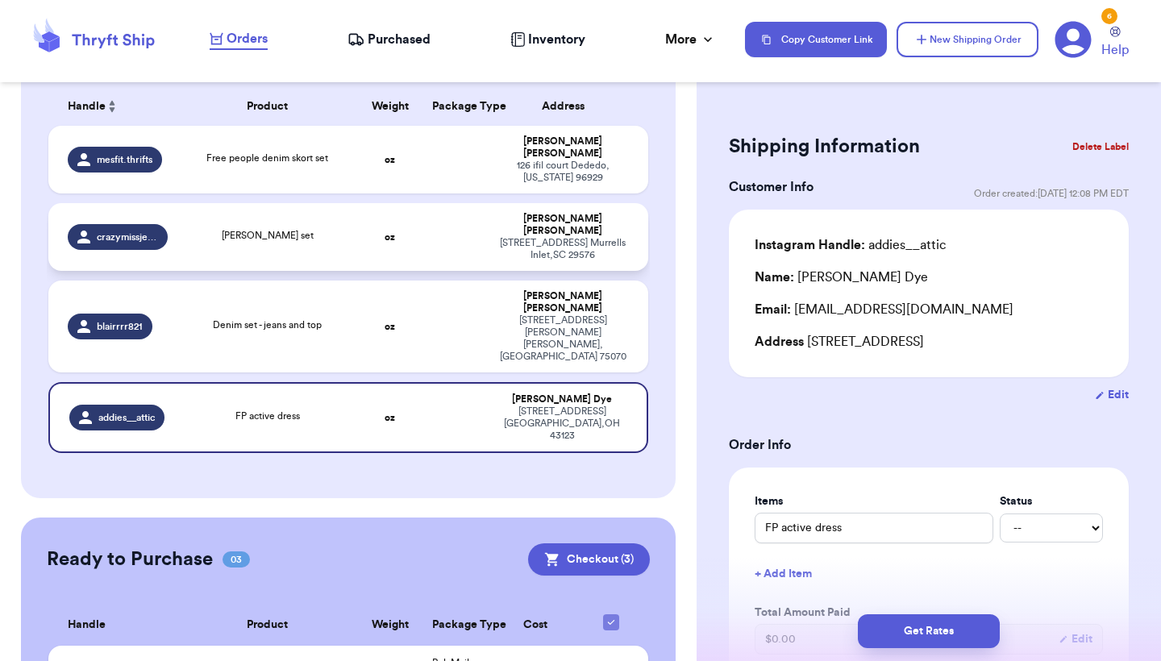
click at [395, 232] on strong "oz" at bounding box center [389, 237] width 10 height 10
type input "[PERSON_NAME] set"
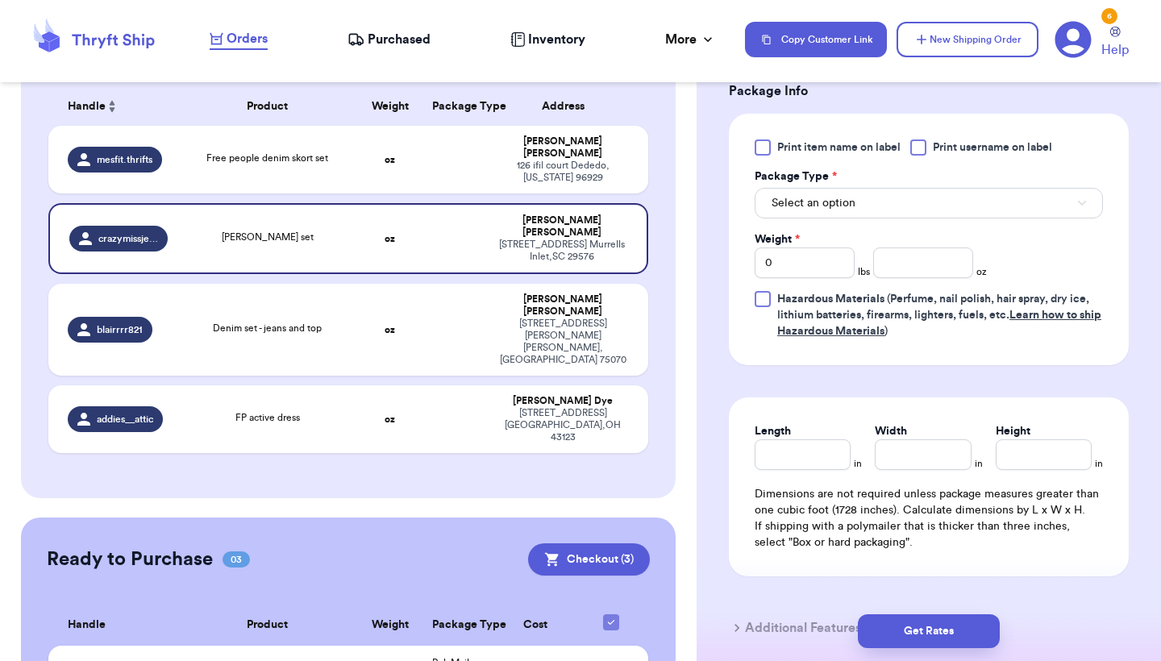
scroll to position [765, 0]
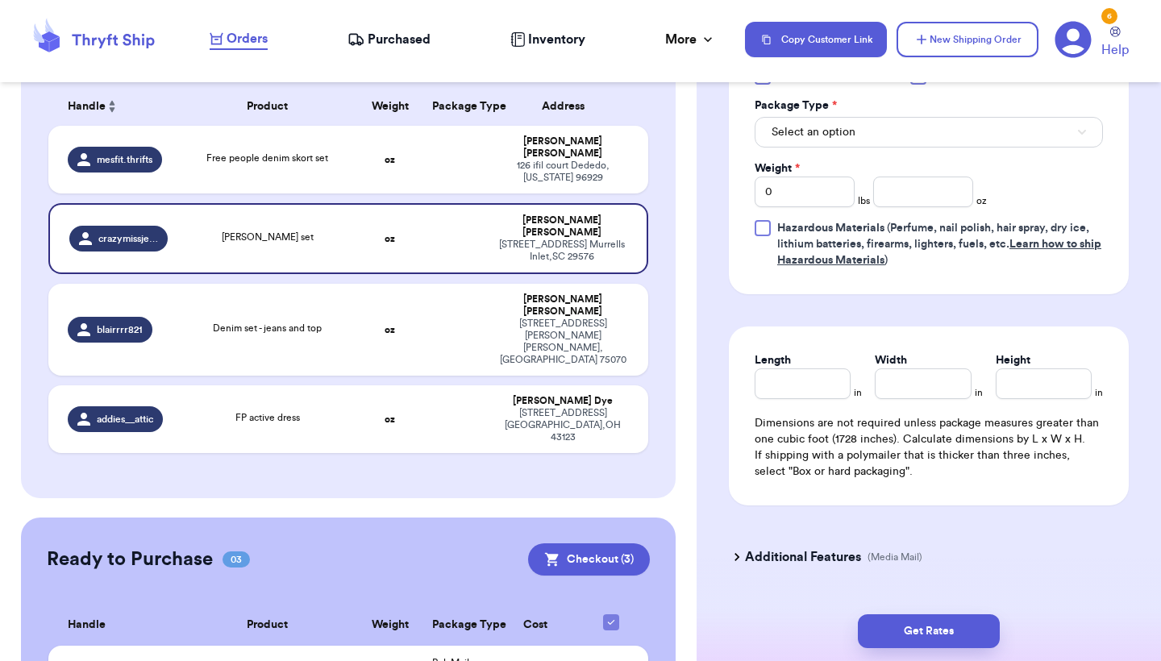
click at [1039, 141] on button "Select an option" at bounding box center [928, 132] width 348 height 31
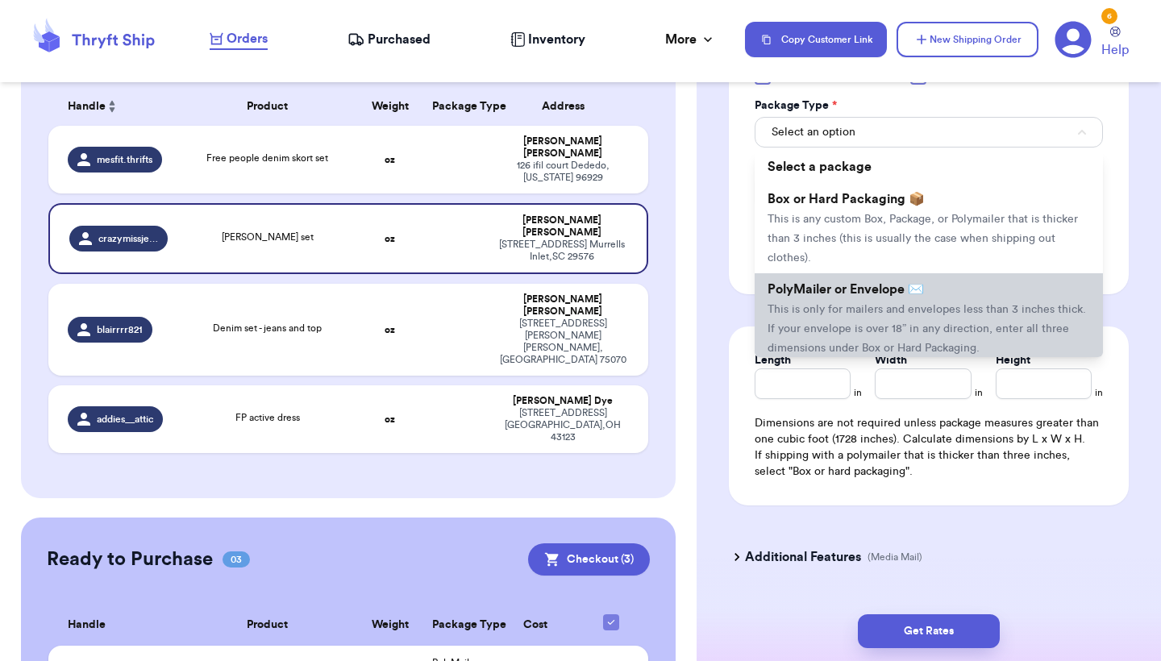
click at [950, 300] on li "PolyMailer or Envelope ✉️ This is only for mailers and envelopes less than 3 in…" at bounding box center [928, 318] width 348 height 90
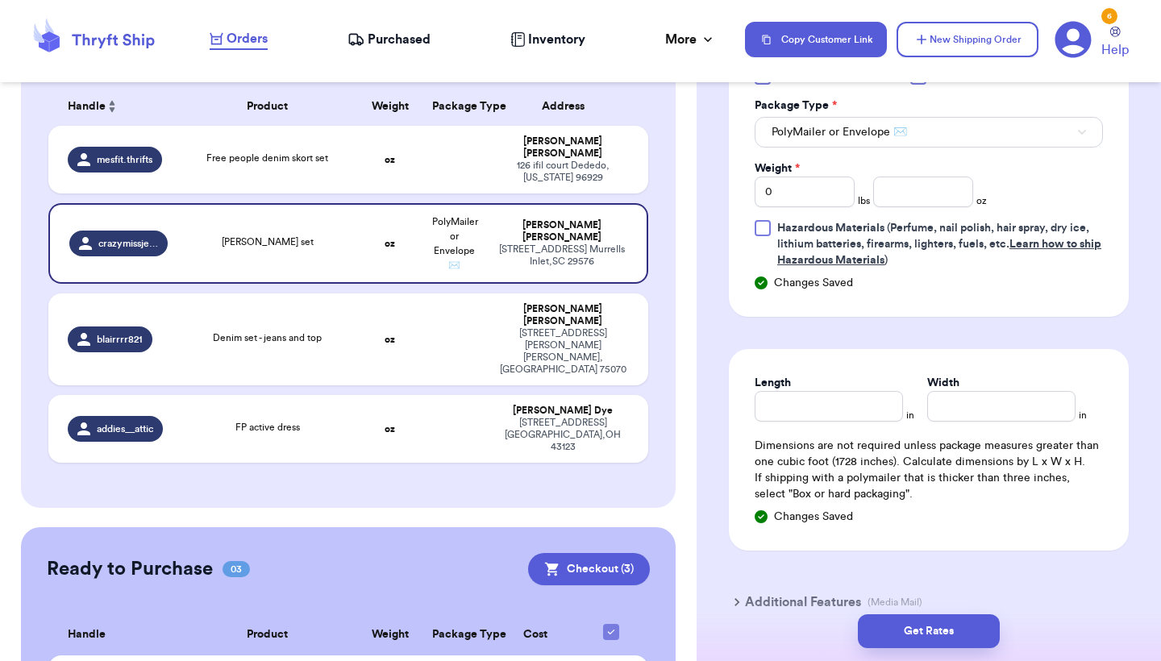
click at [912, 124] on button "PolyMailer or Envelope ✉️" at bounding box center [928, 132] width 348 height 31
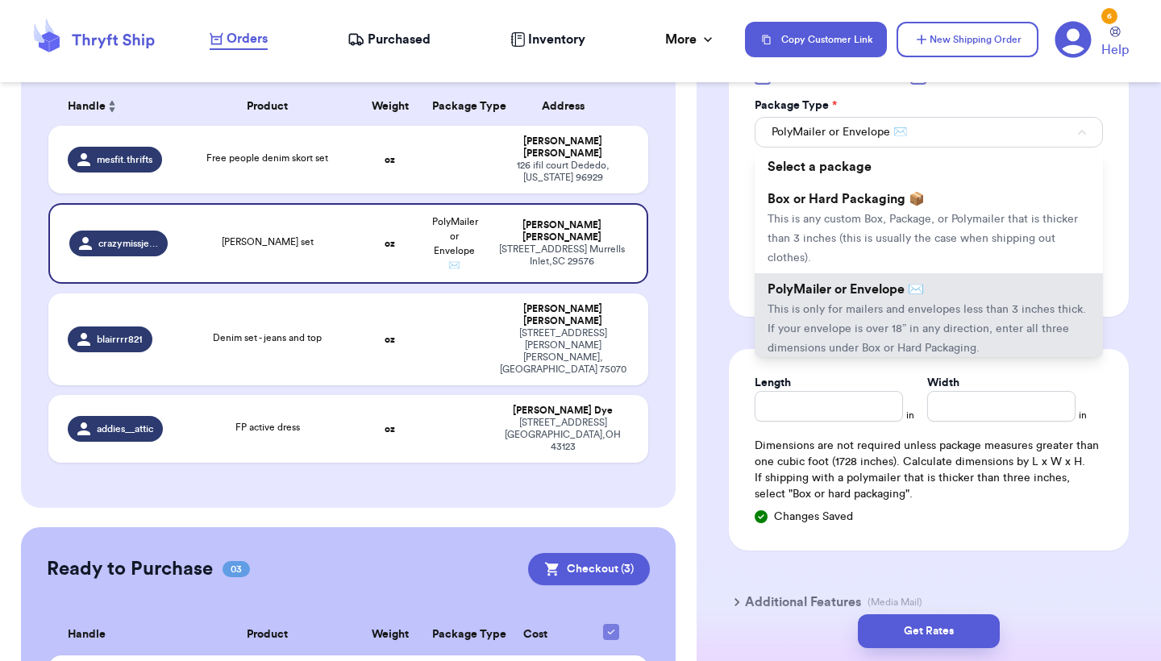
click at [912, 125] on button "PolyMailer or Envelope ✉️" at bounding box center [928, 132] width 348 height 31
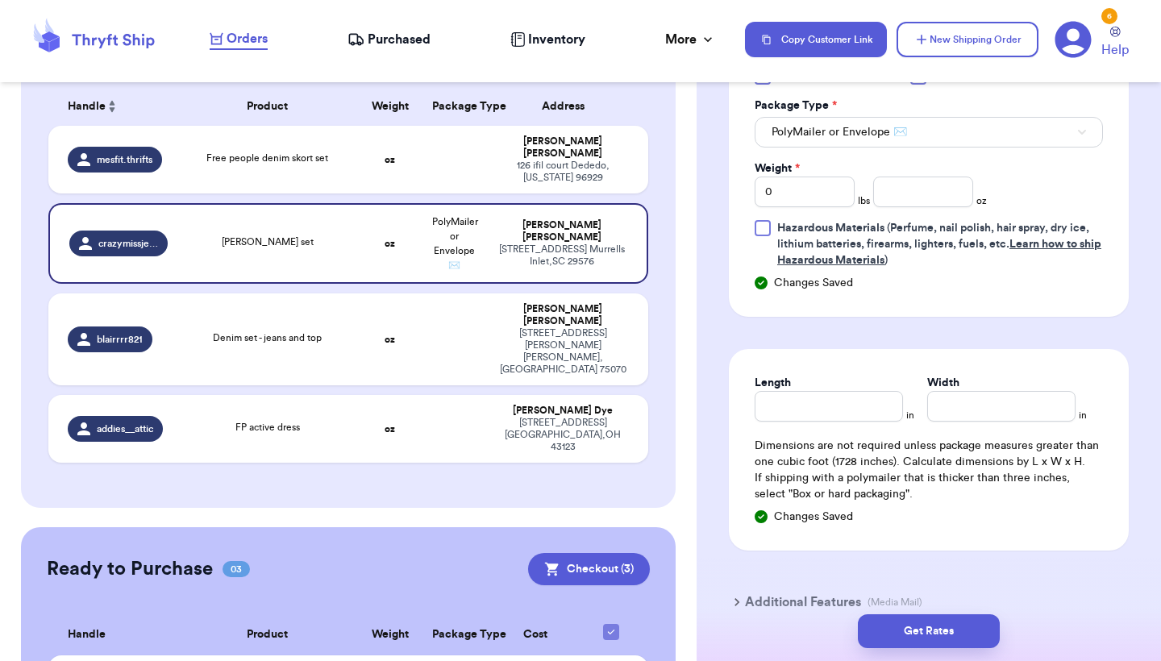
scroll to position [798, 0]
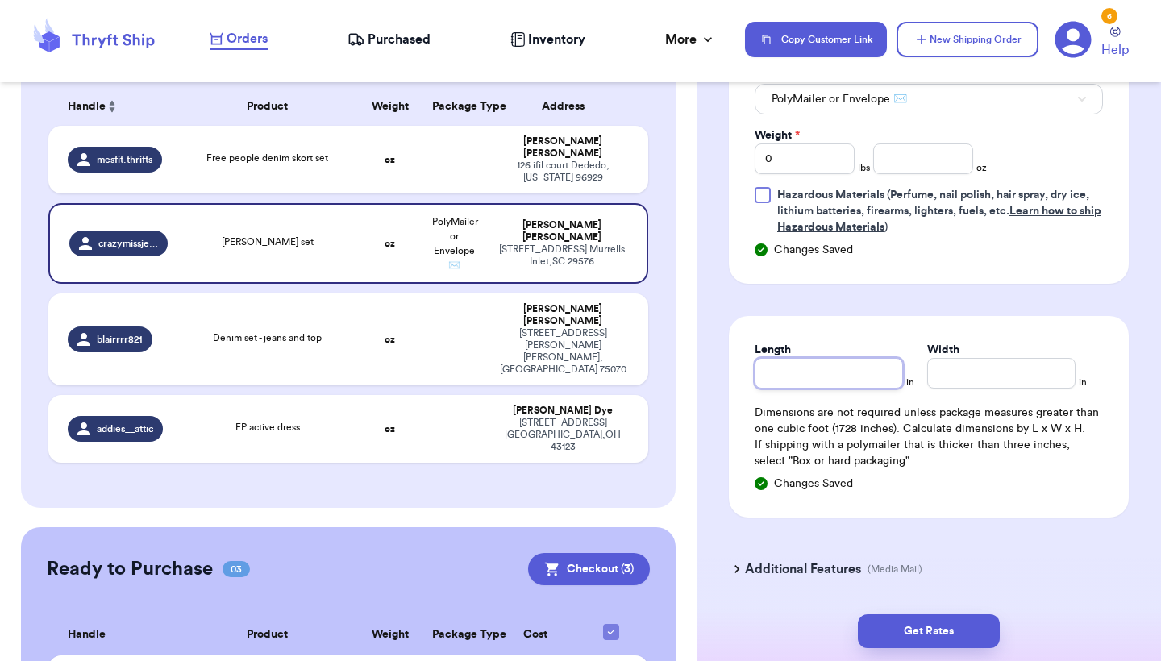
click at [838, 383] on input "Length" at bounding box center [828, 373] width 148 height 31
type input "1"
type input "12"
type input "1"
type input "13"
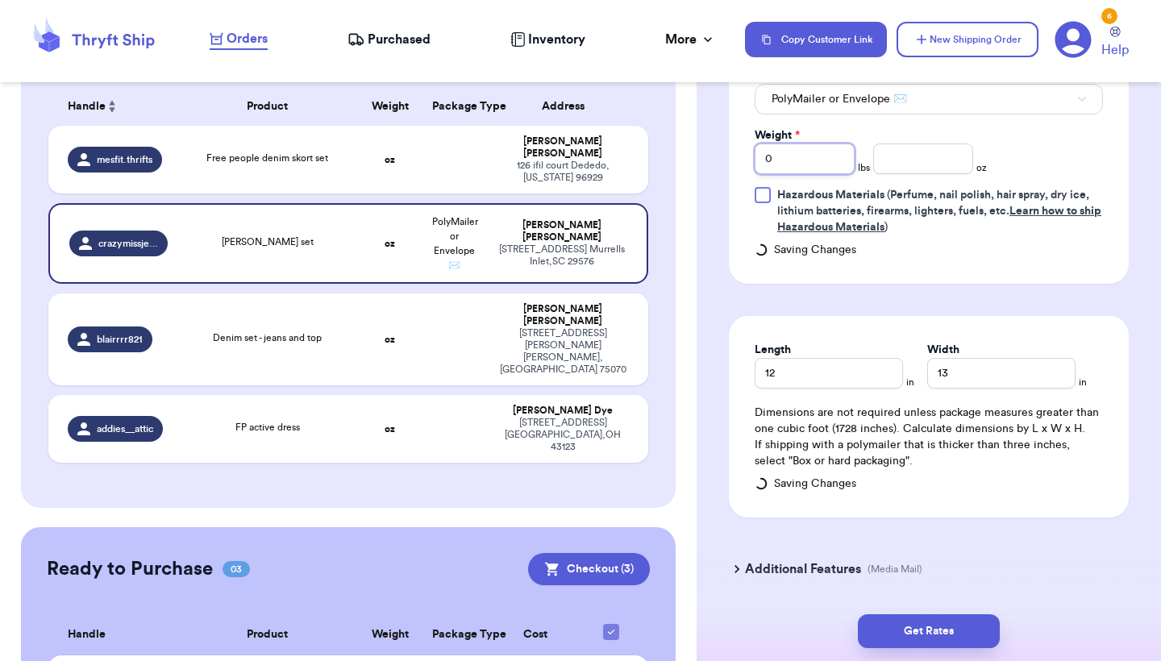
click at [849, 163] on input "0" at bounding box center [804, 158] width 100 height 31
type input "1"
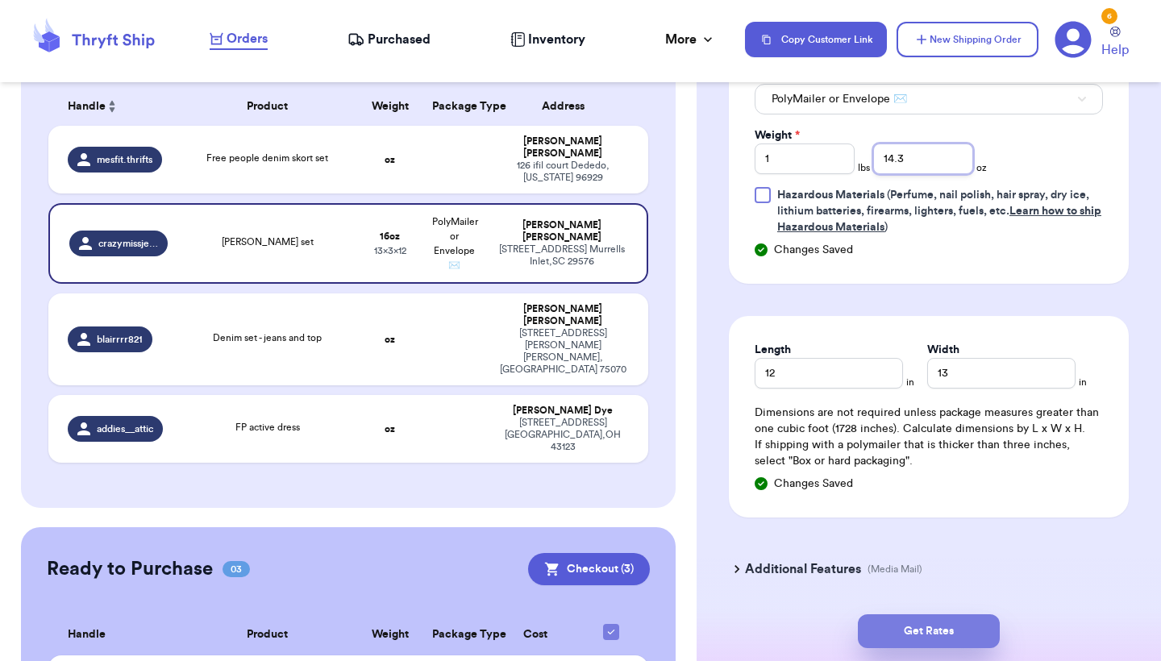
type input "14.3"
click at [914, 632] on button "Get Rates" at bounding box center [929, 631] width 142 height 34
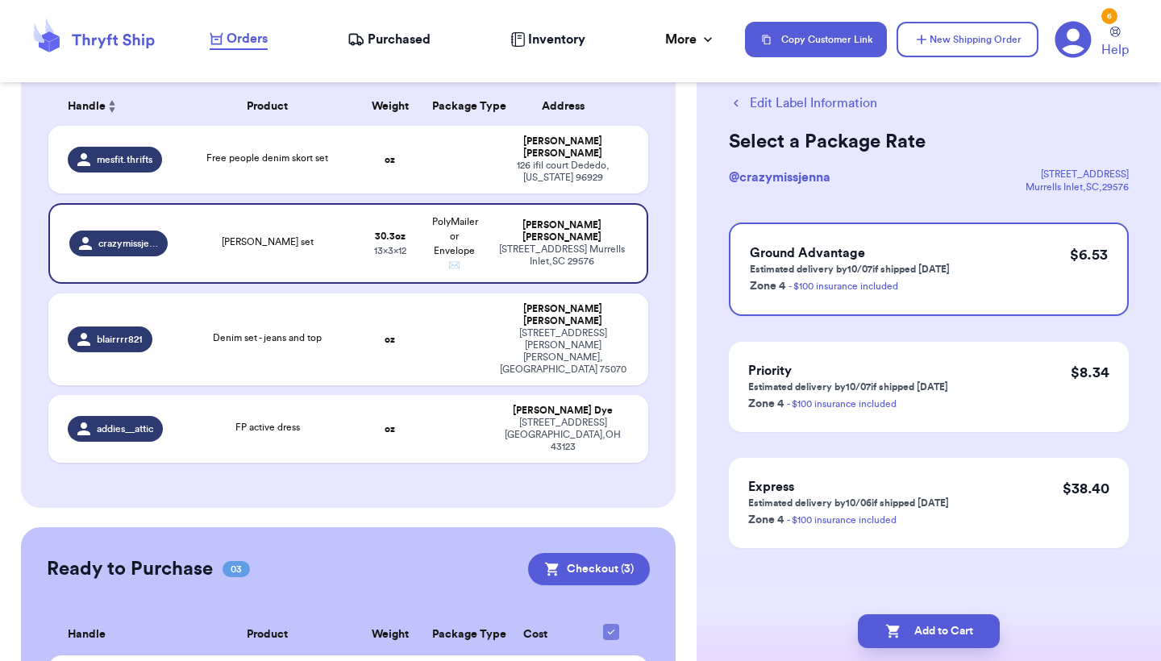
scroll to position [0, 0]
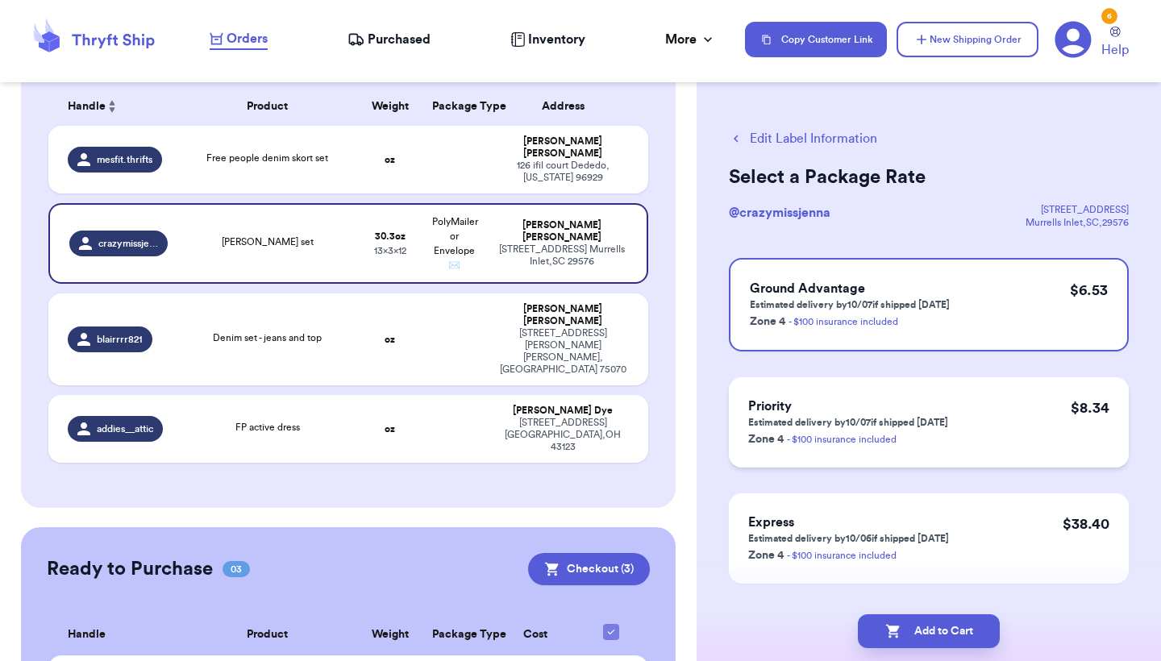
click at [997, 457] on div "Priority Estimated delivery by 10/07 if shipped [DATE] Zone 4 - $100 insurance …" at bounding box center [929, 422] width 400 height 90
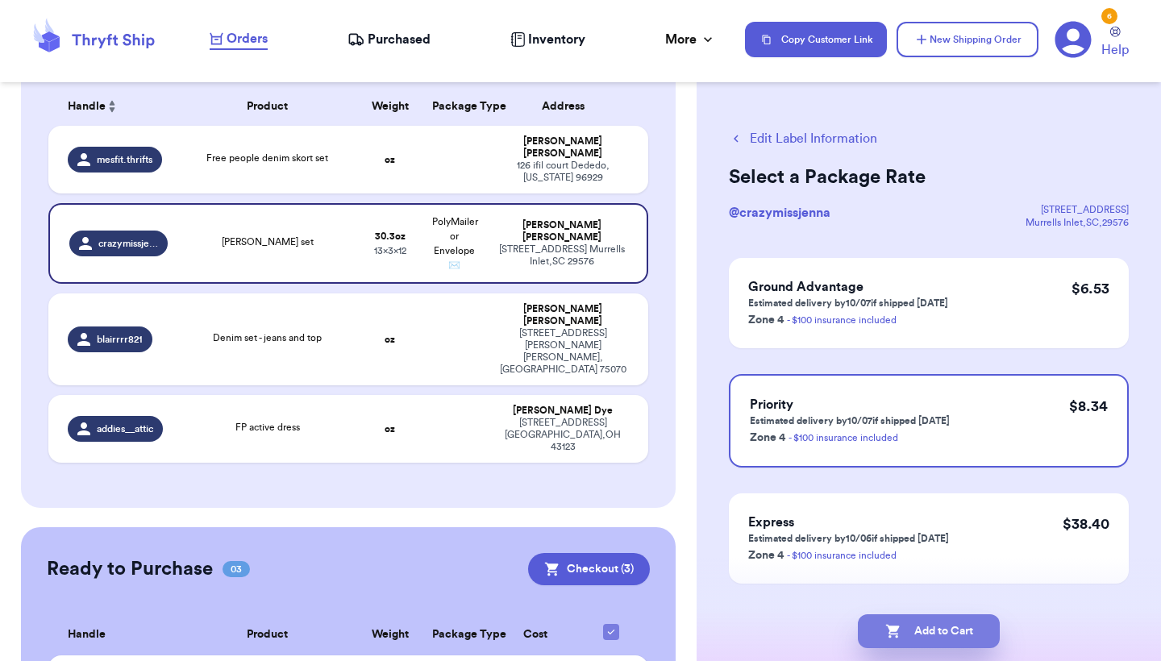
click at [949, 617] on button "Add to Cart" at bounding box center [929, 631] width 142 height 34
checkbox input "true"
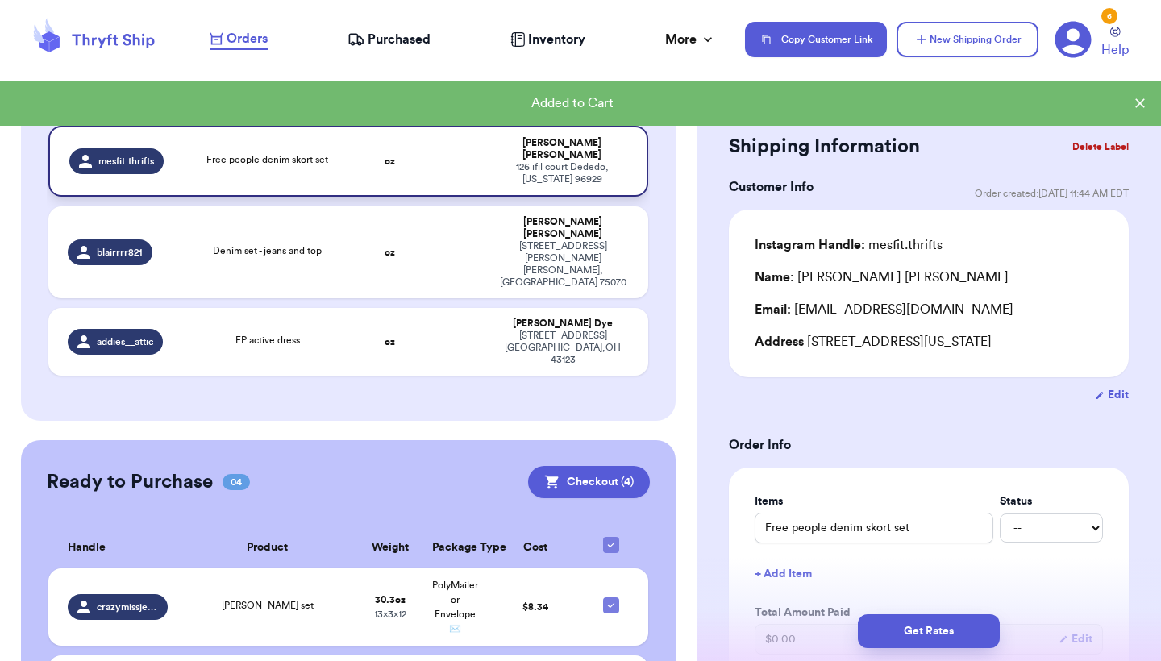
click at [473, 162] on td at bounding box center [454, 161] width 64 height 71
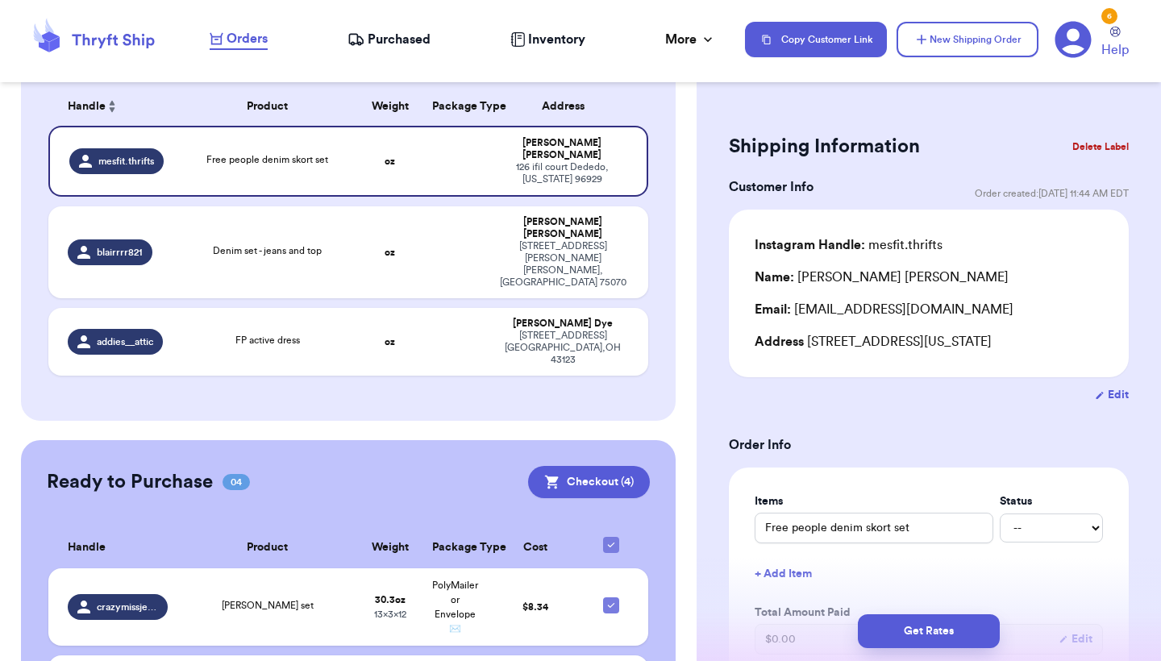
click at [452, 466] on div "Ready to Purchase 04 Checkout ( 4 )" at bounding box center [348, 482] width 603 height 32
click at [556, 476] on icon at bounding box center [552, 483] width 14 height 14
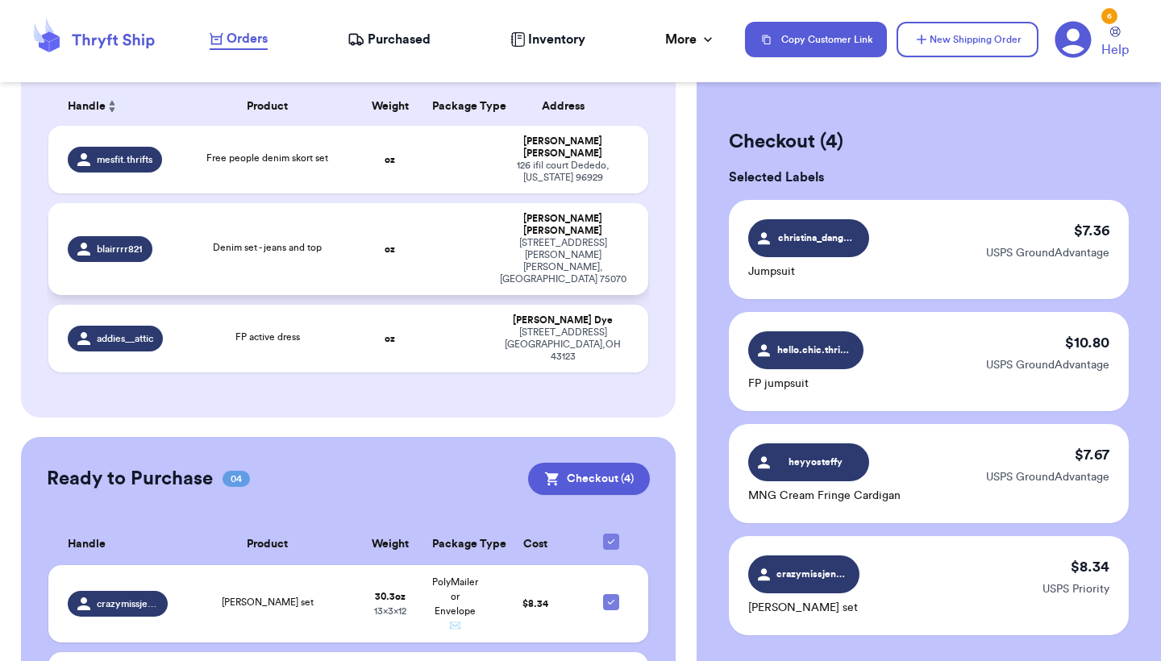
click at [383, 251] on td "oz" at bounding box center [390, 249] width 64 height 92
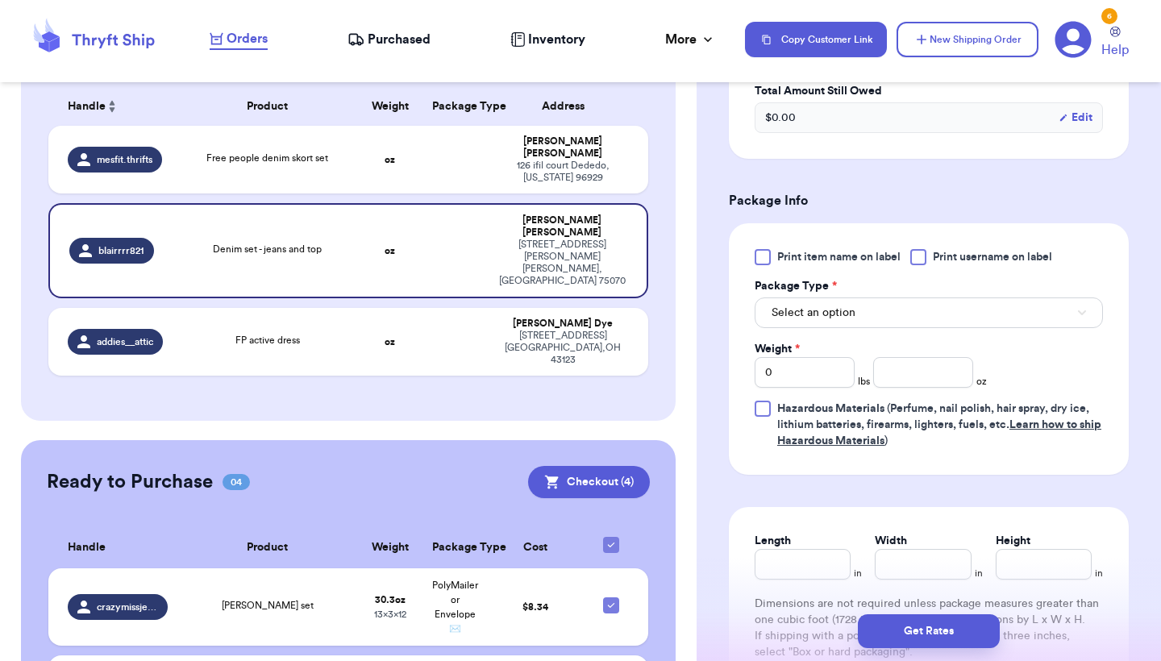
scroll to position [670, 0]
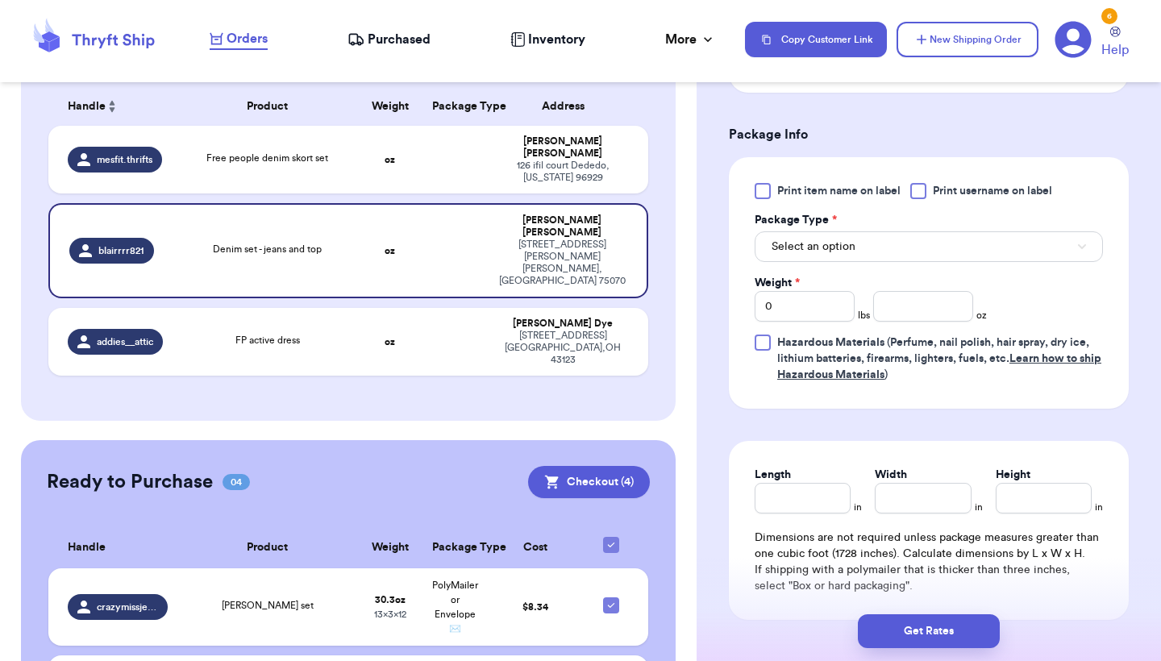
click at [854, 244] on button "Select an option" at bounding box center [928, 246] width 348 height 31
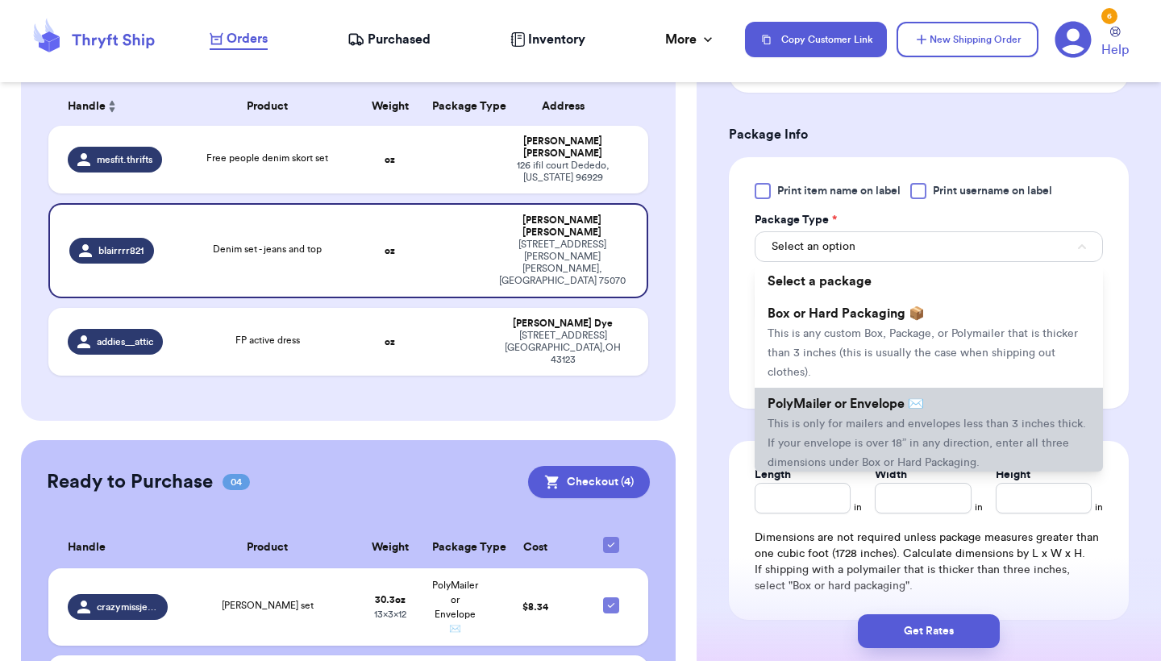
click at [843, 418] on span "This is only for mailers and envelopes less than 3 inches thick. If your envelo…" at bounding box center [926, 443] width 318 height 50
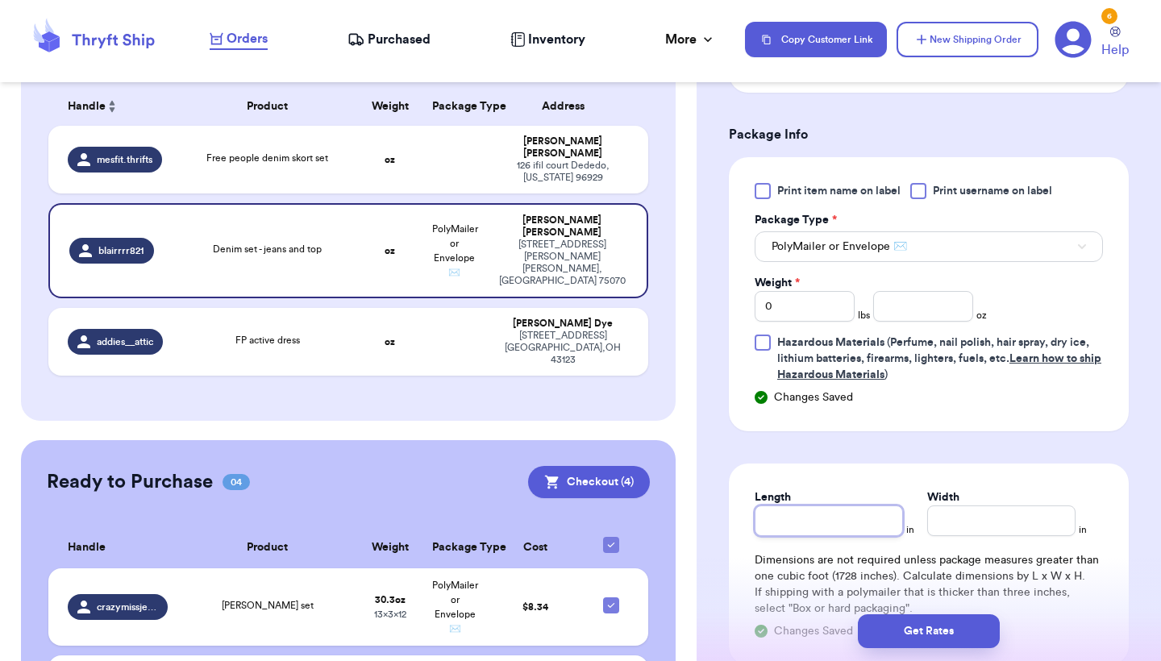
click at [824, 509] on input "Length" at bounding box center [828, 520] width 148 height 31
type input "1"
type input "14"
type input "1"
type input "15"
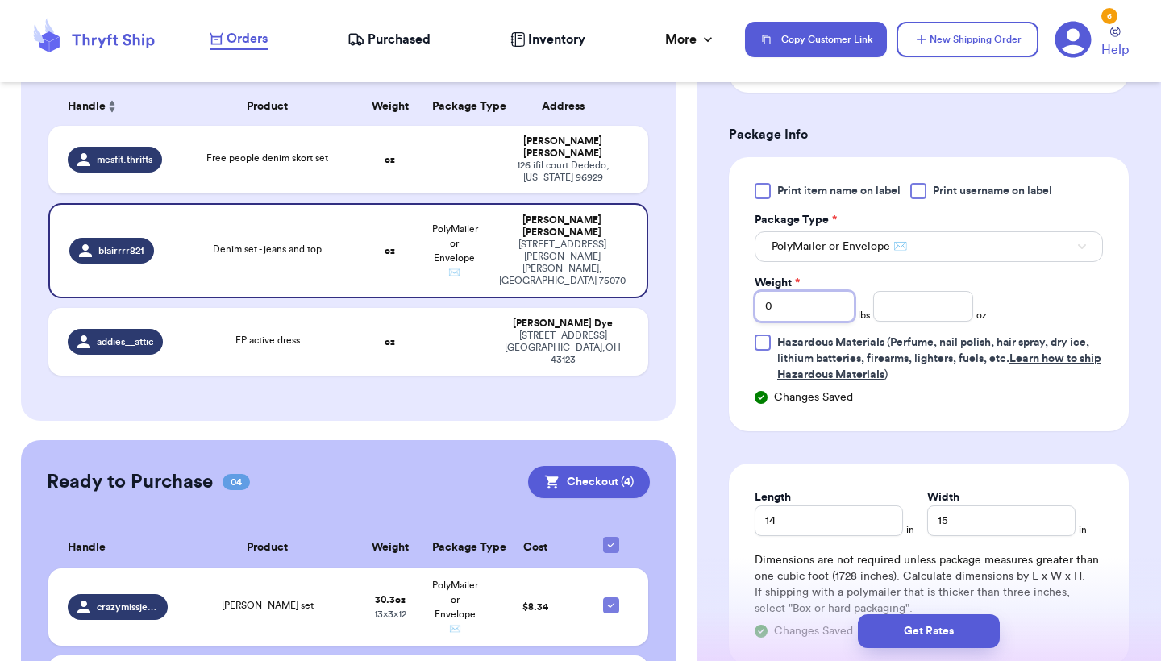
click at [848, 296] on input "0" at bounding box center [804, 306] width 100 height 31
type input "2"
type input "4.8"
click at [932, 621] on button "Get Rates" at bounding box center [929, 631] width 142 height 34
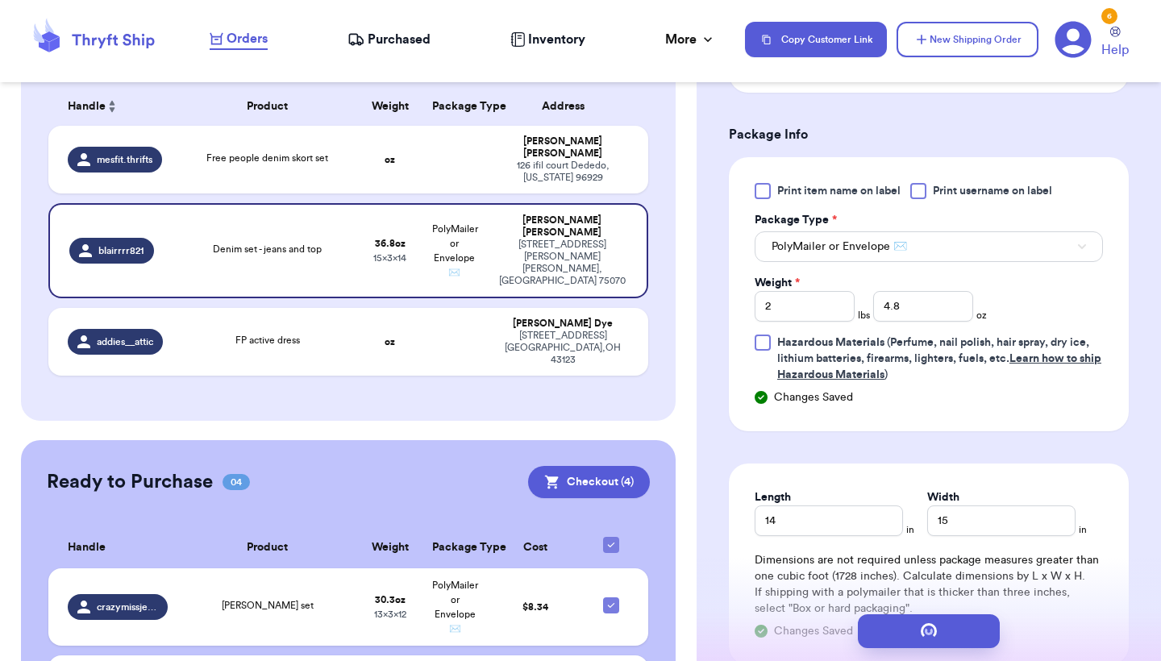
scroll to position [0, 0]
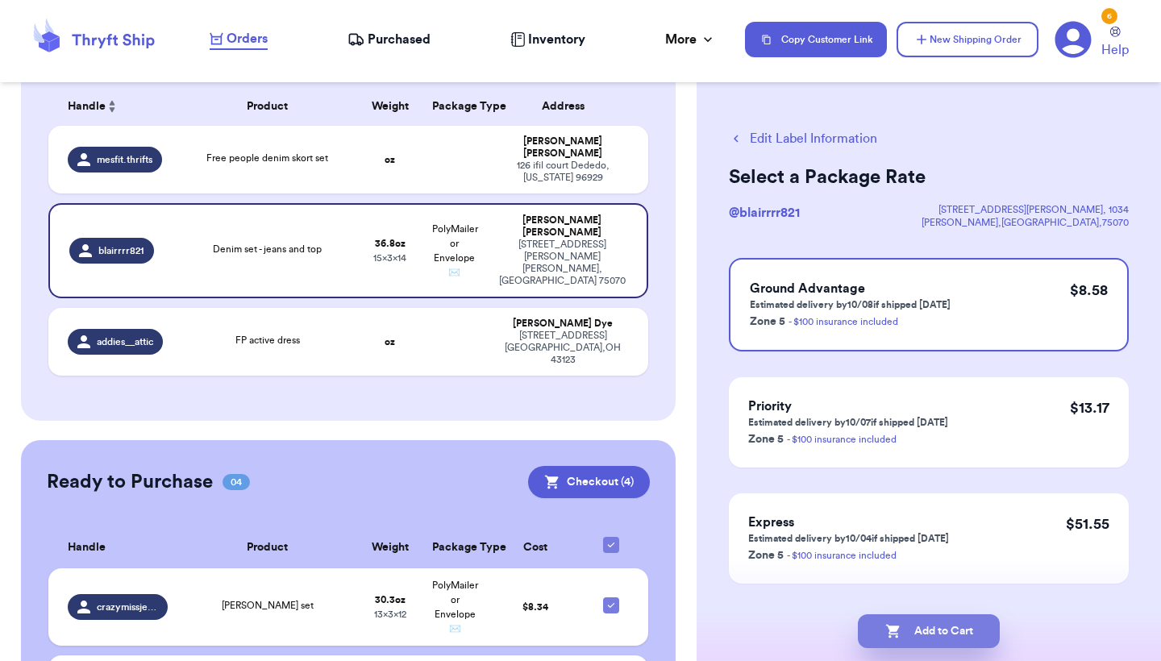
click at [893, 635] on icon "button" at bounding box center [893, 631] width 16 height 16
checkbox input "true"
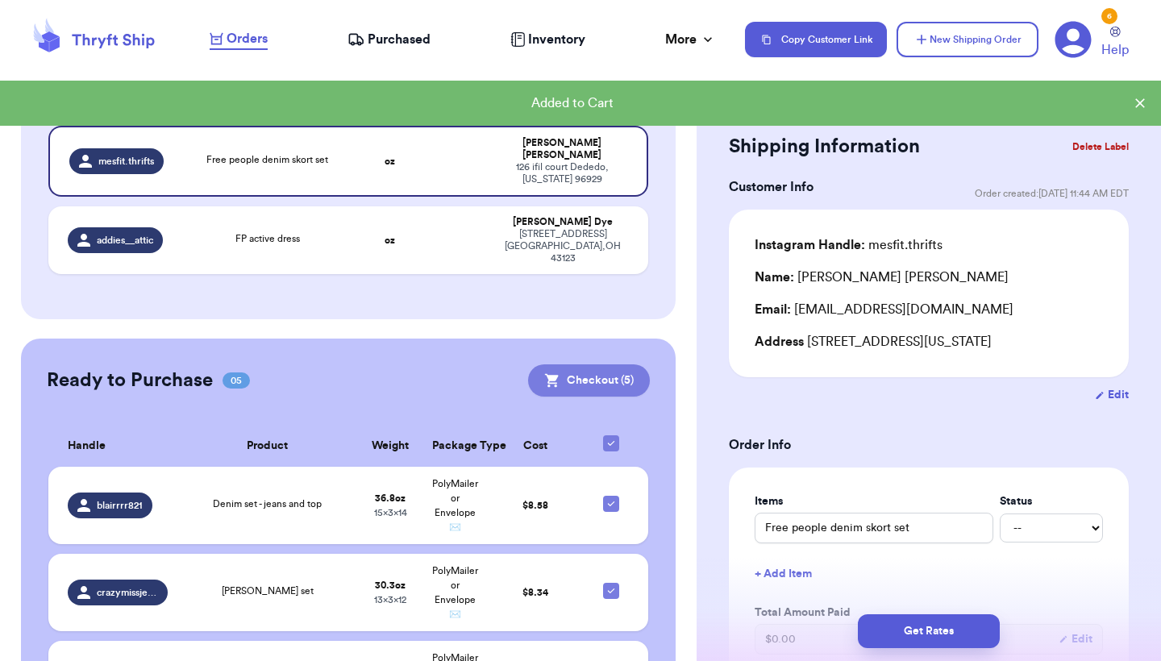
click at [607, 364] on button "Checkout ( 5 )" at bounding box center [589, 380] width 122 height 32
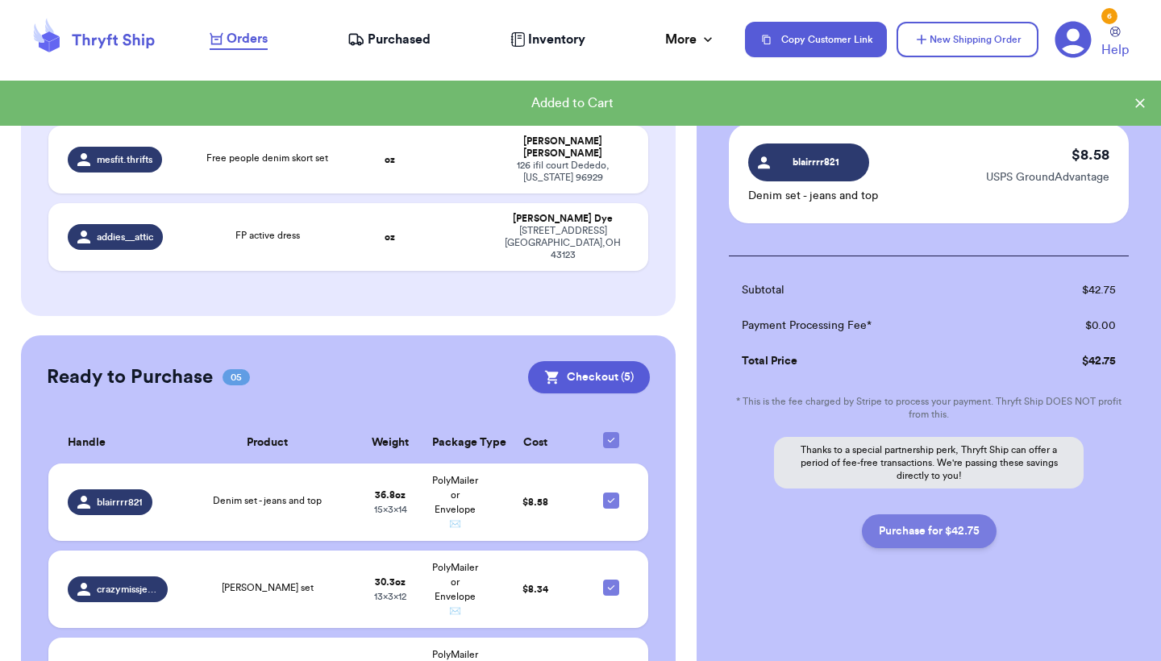
scroll to position [524, 0]
click at [964, 517] on button "Purchase for $42.75" at bounding box center [929, 531] width 135 height 34
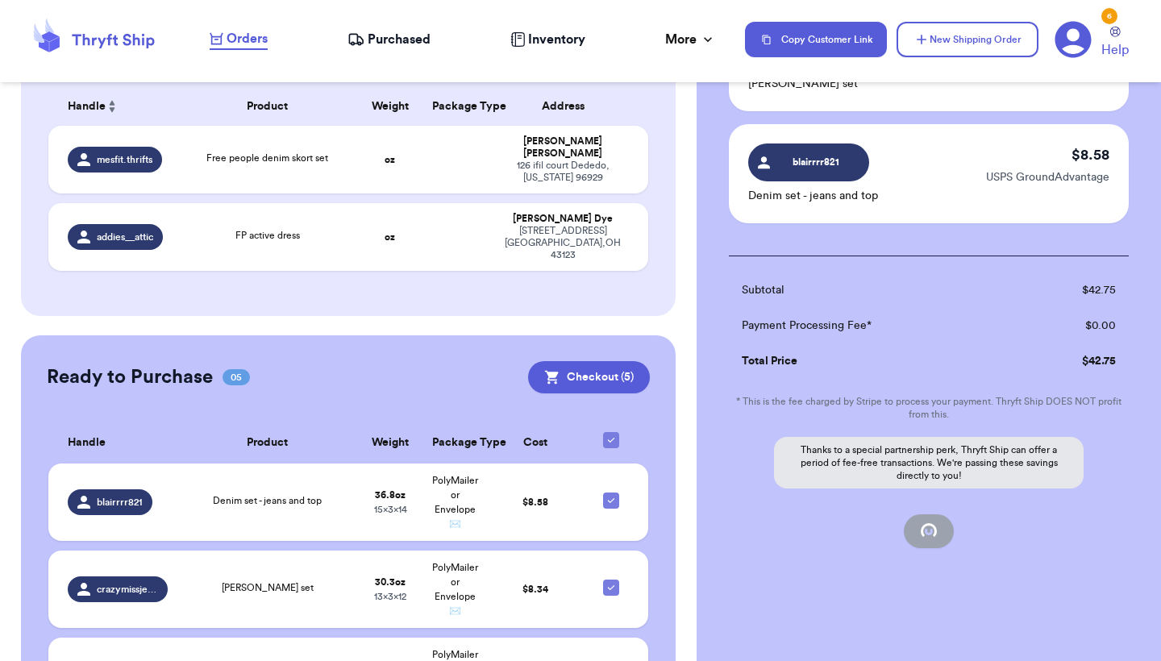
checkbox input "false"
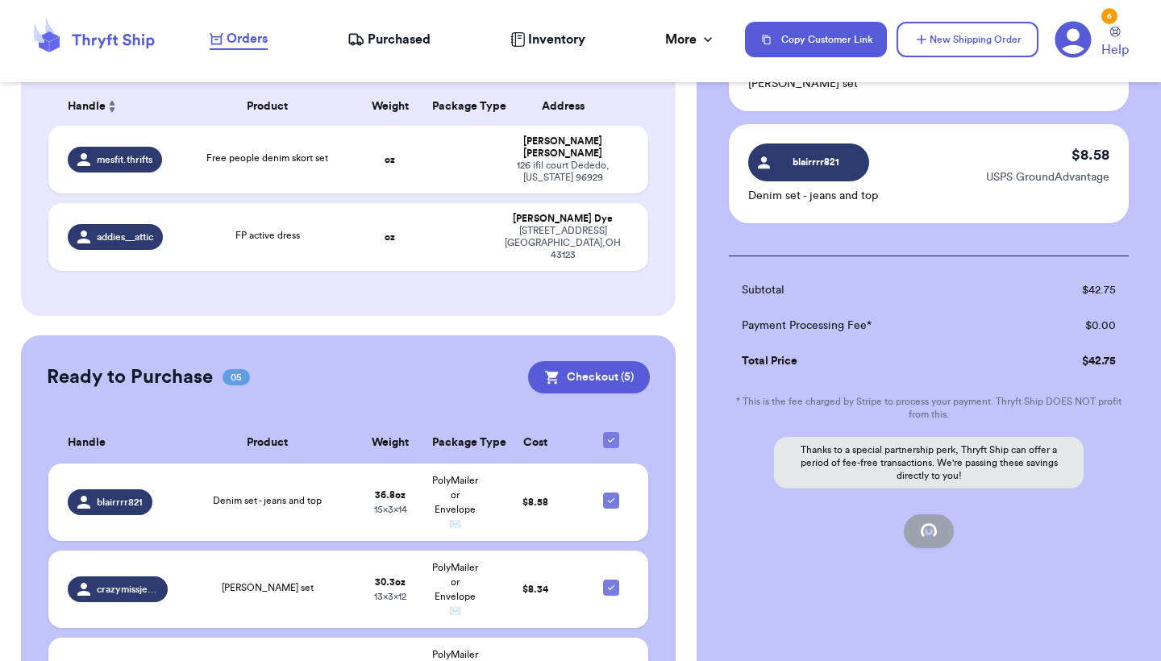
checkbox input "false"
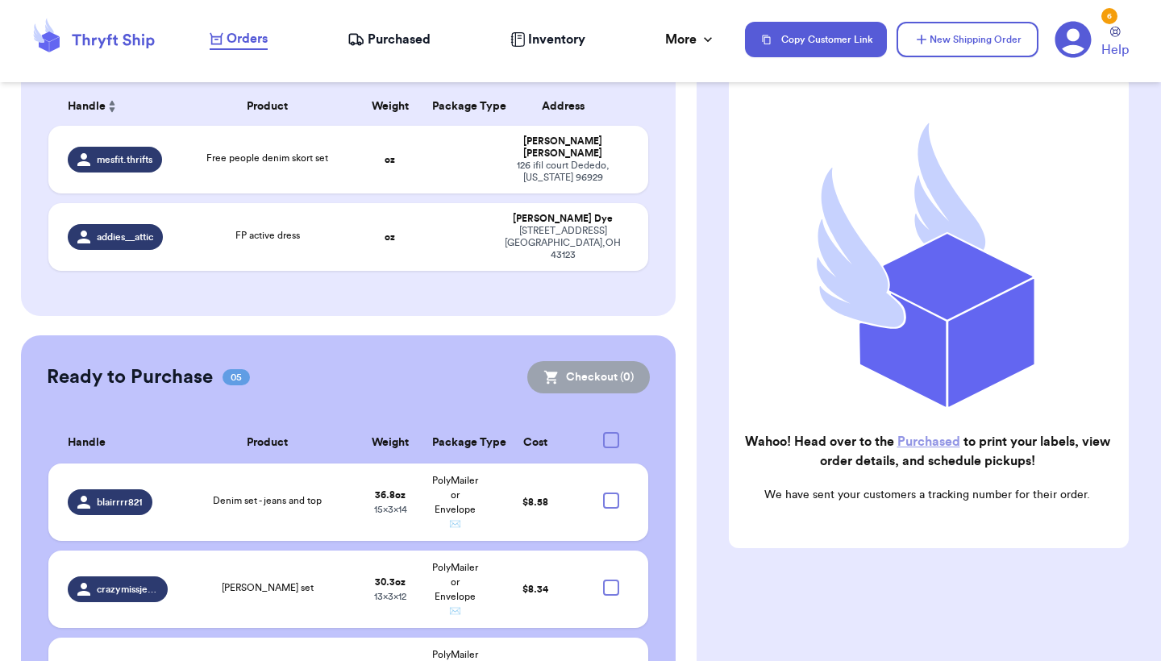
scroll to position [126, 0]
checkbox input "true"
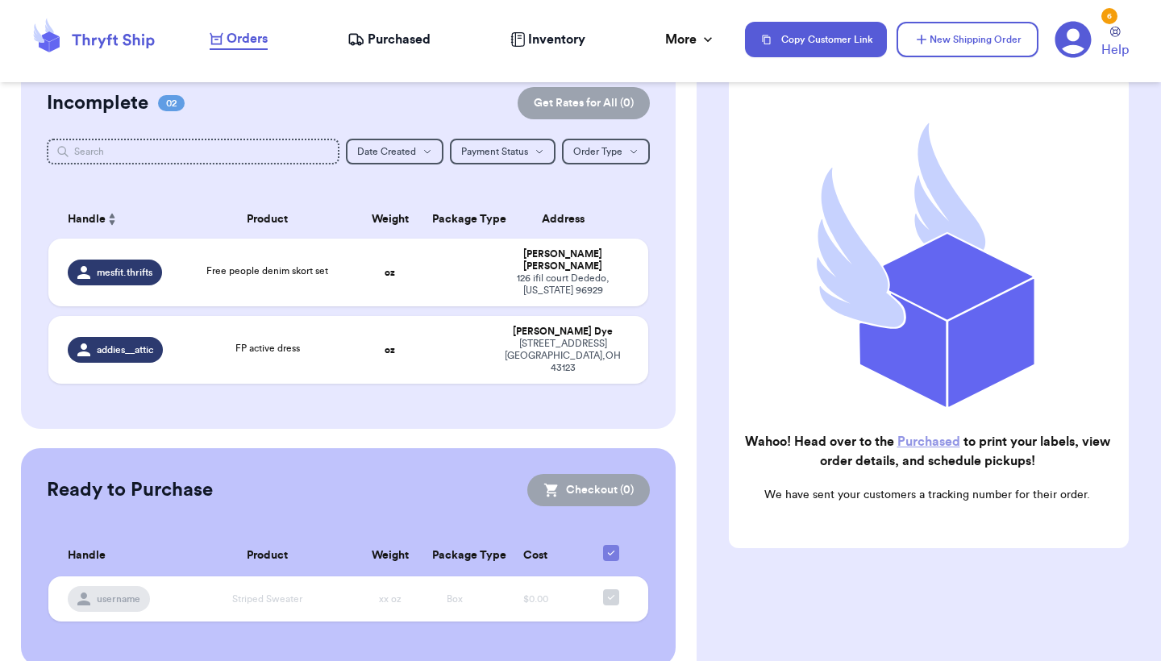
click at [418, 39] on span "Purchased" at bounding box center [399, 39] width 63 height 19
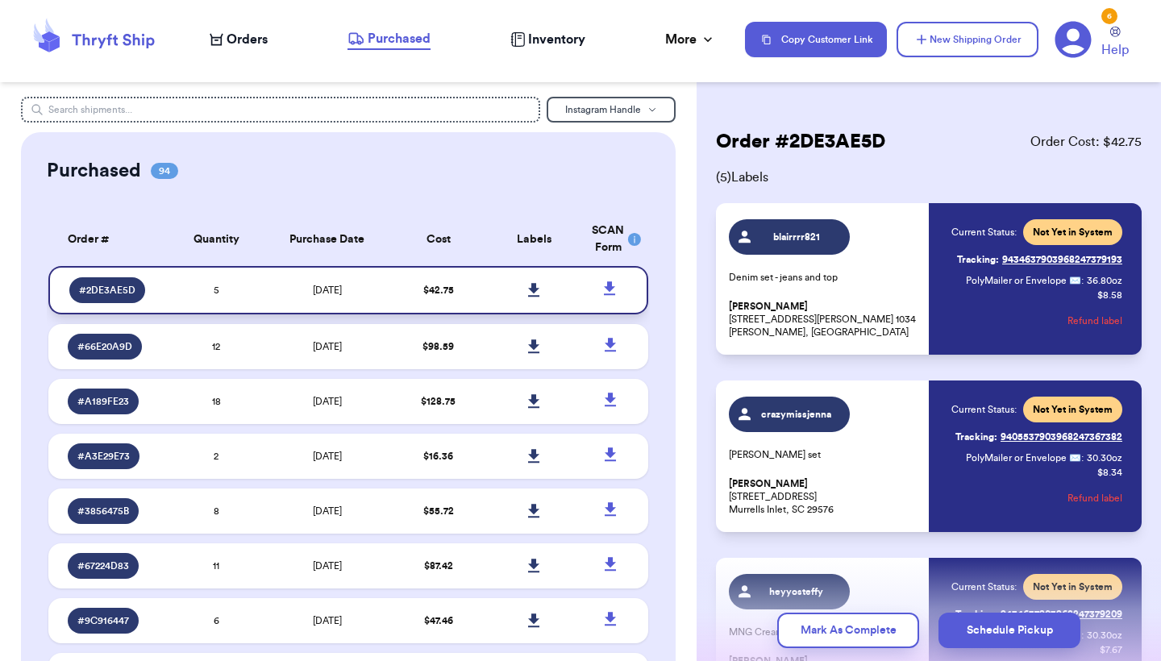
click at [534, 297] on icon at bounding box center [533, 290] width 11 height 14
